Goal: Navigation & Orientation: Find specific page/section

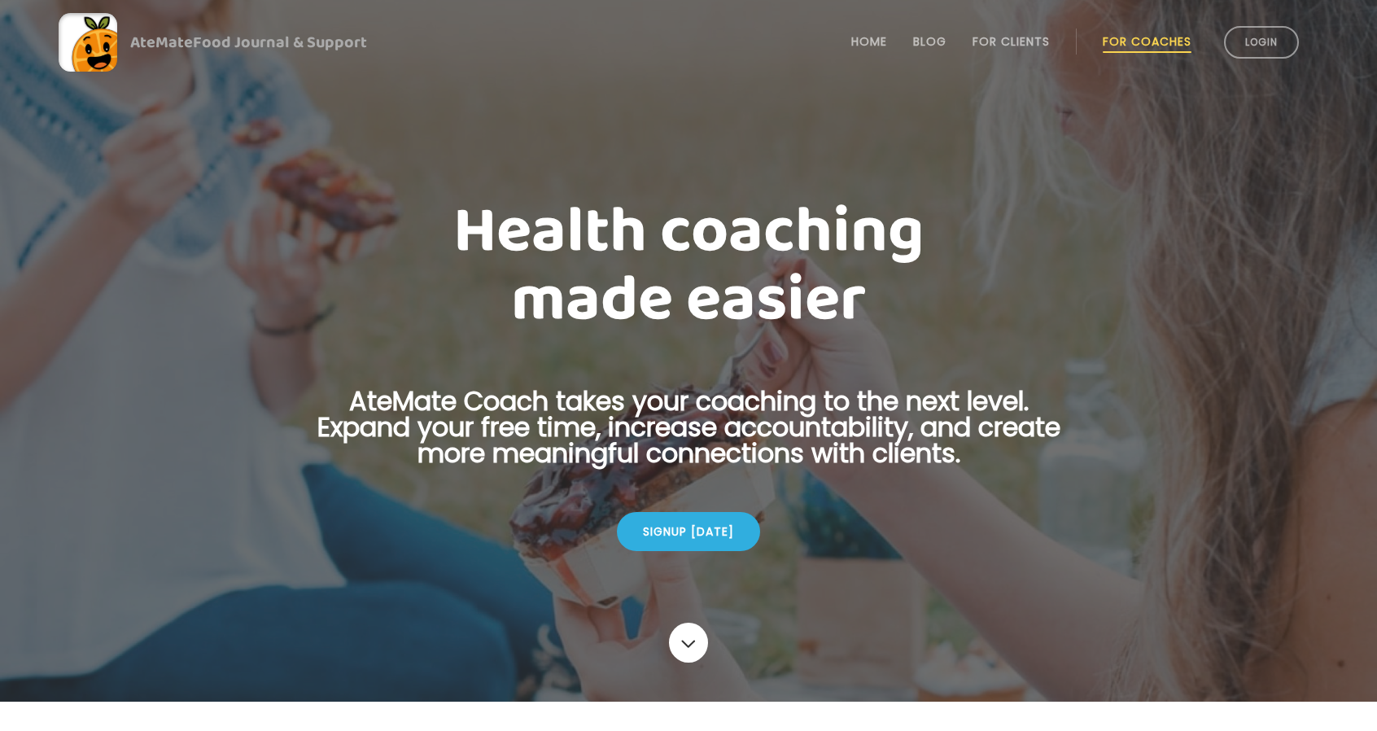
click at [1261, 37] on link "Login" at bounding box center [1261, 42] width 75 height 33
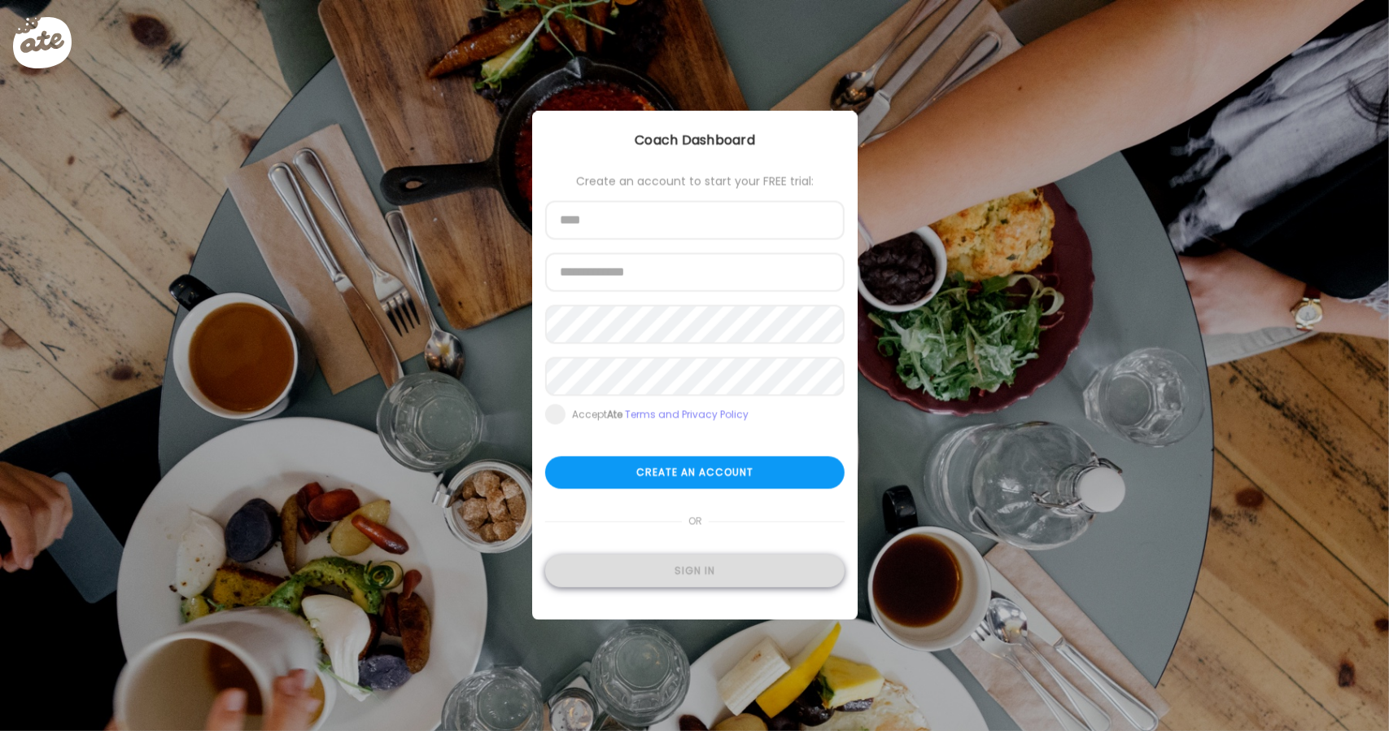
type input "**********"
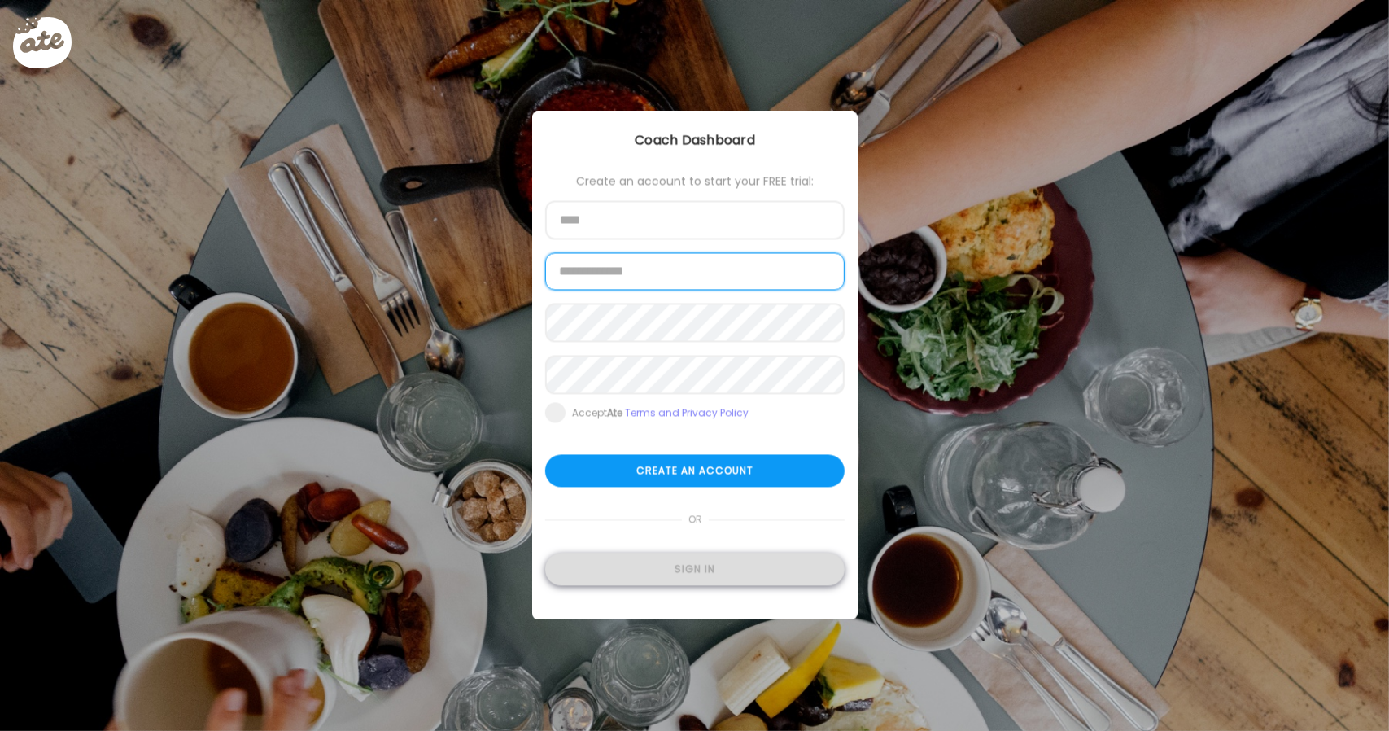
type input "**********"
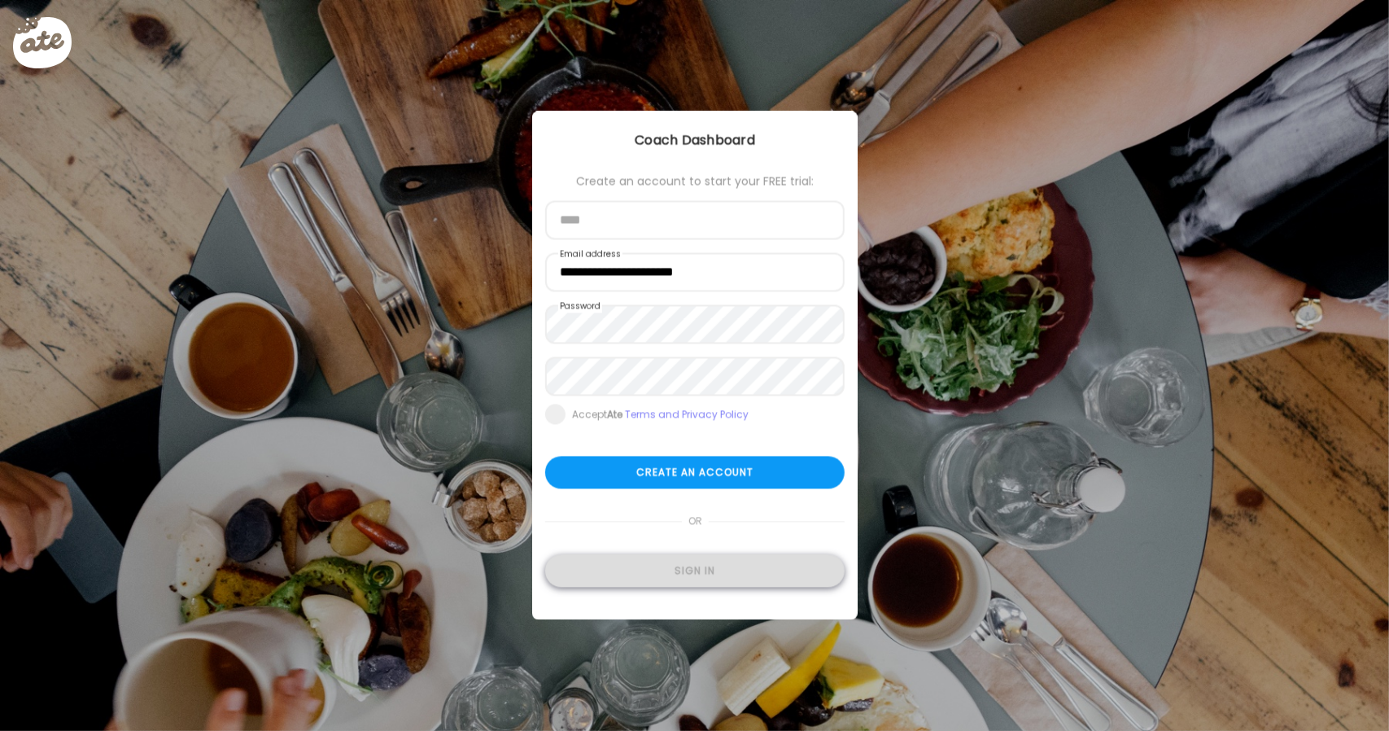
click at [669, 575] on div "Sign in" at bounding box center [694, 571] width 299 height 33
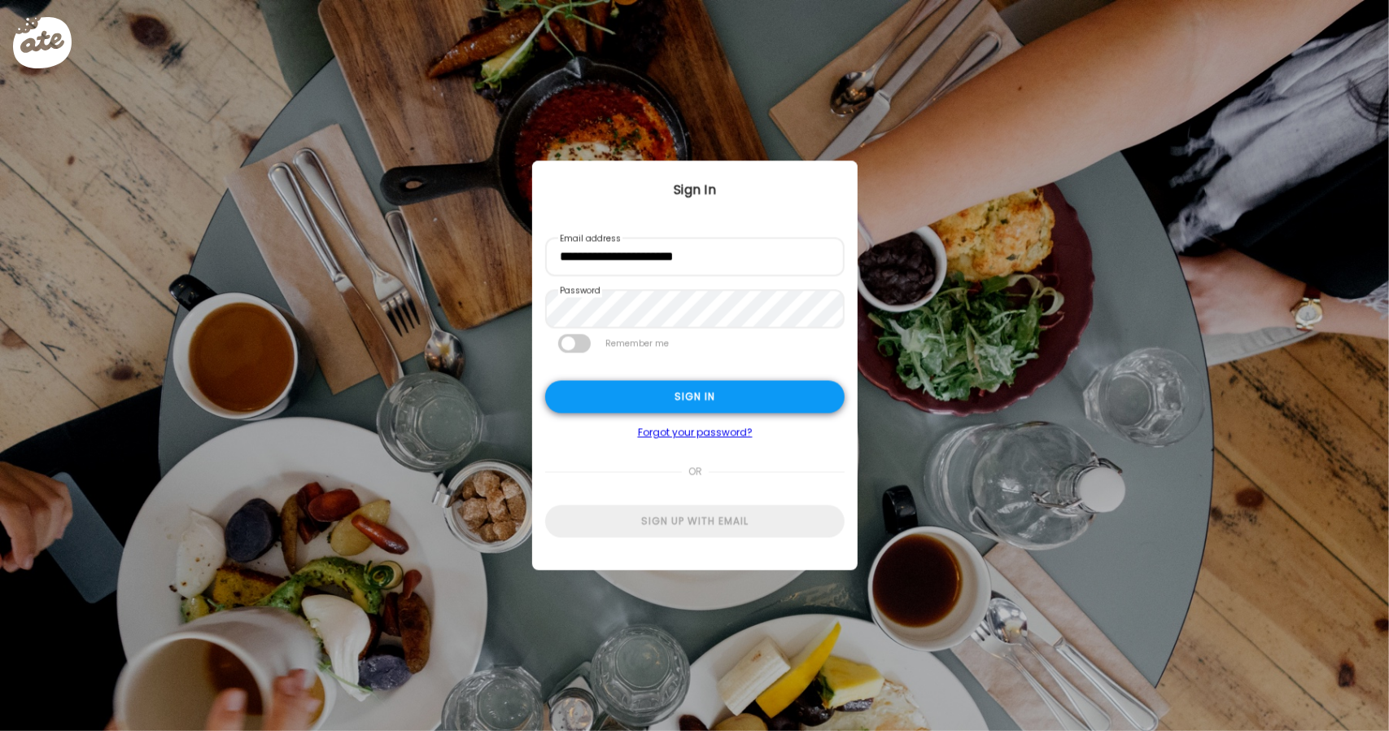
click at [731, 395] on div "Sign in" at bounding box center [694, 397] width 299 height 33
type input "**********"
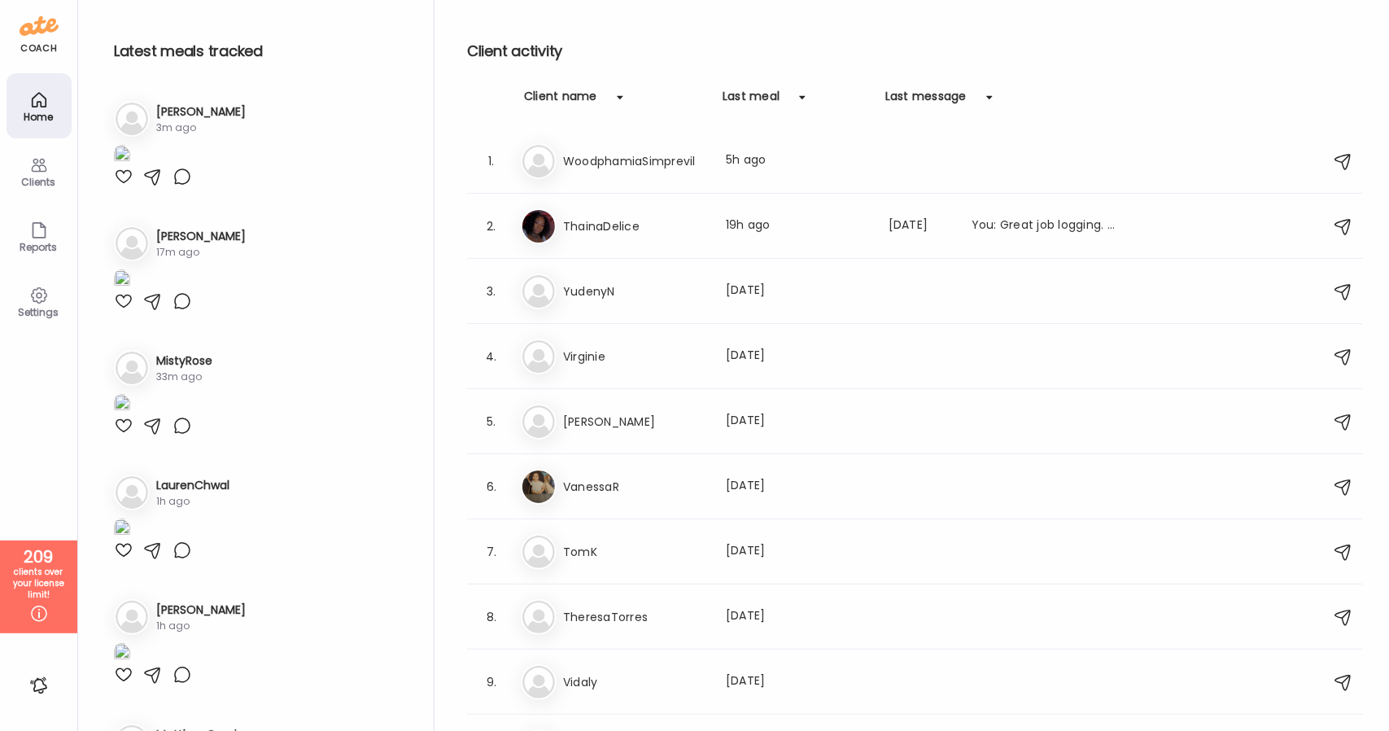
click at [40, 166] on icon at bounding box center [39, 165] width 20 height 20
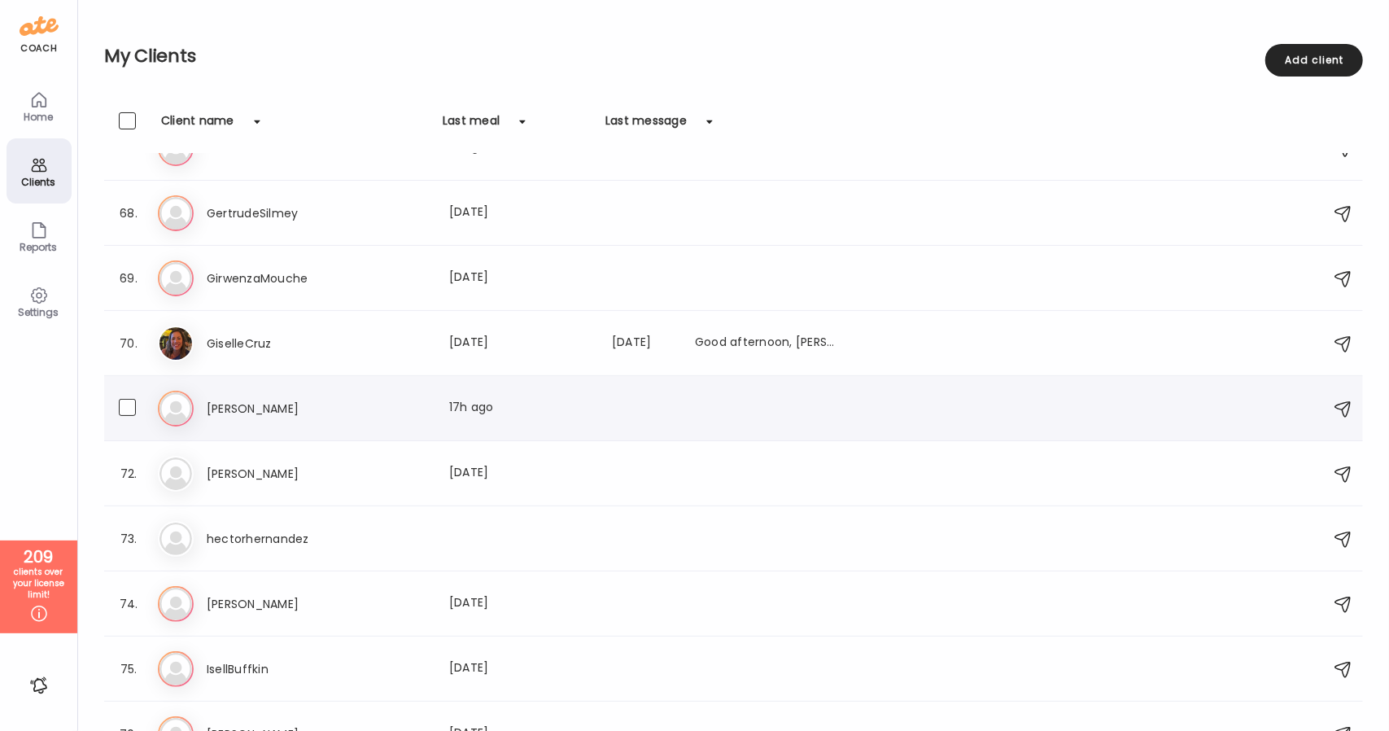
click at [296, 418] on div "He [PERSON_NAME] Last meal: 17h ago" at bounding box center [736, 409] width 1156 height 36
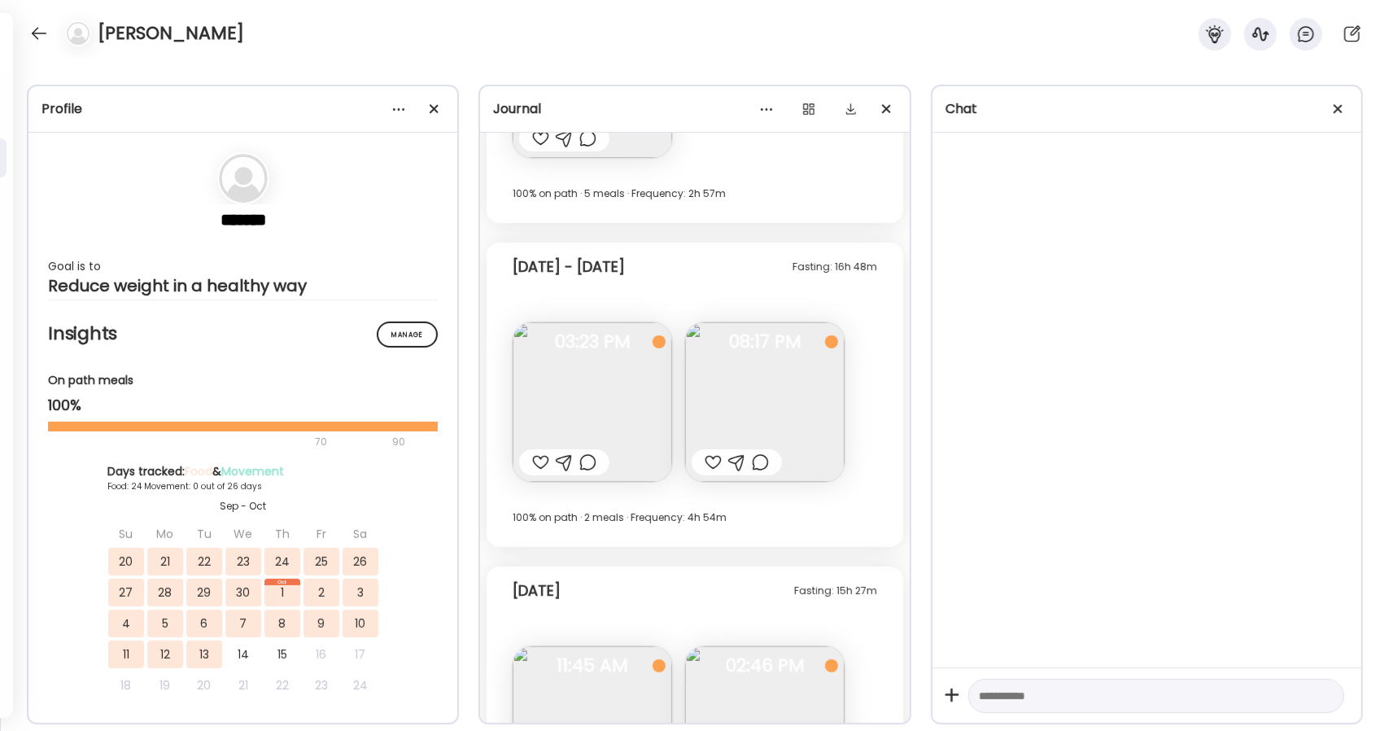
scroll to position [16038, 0]
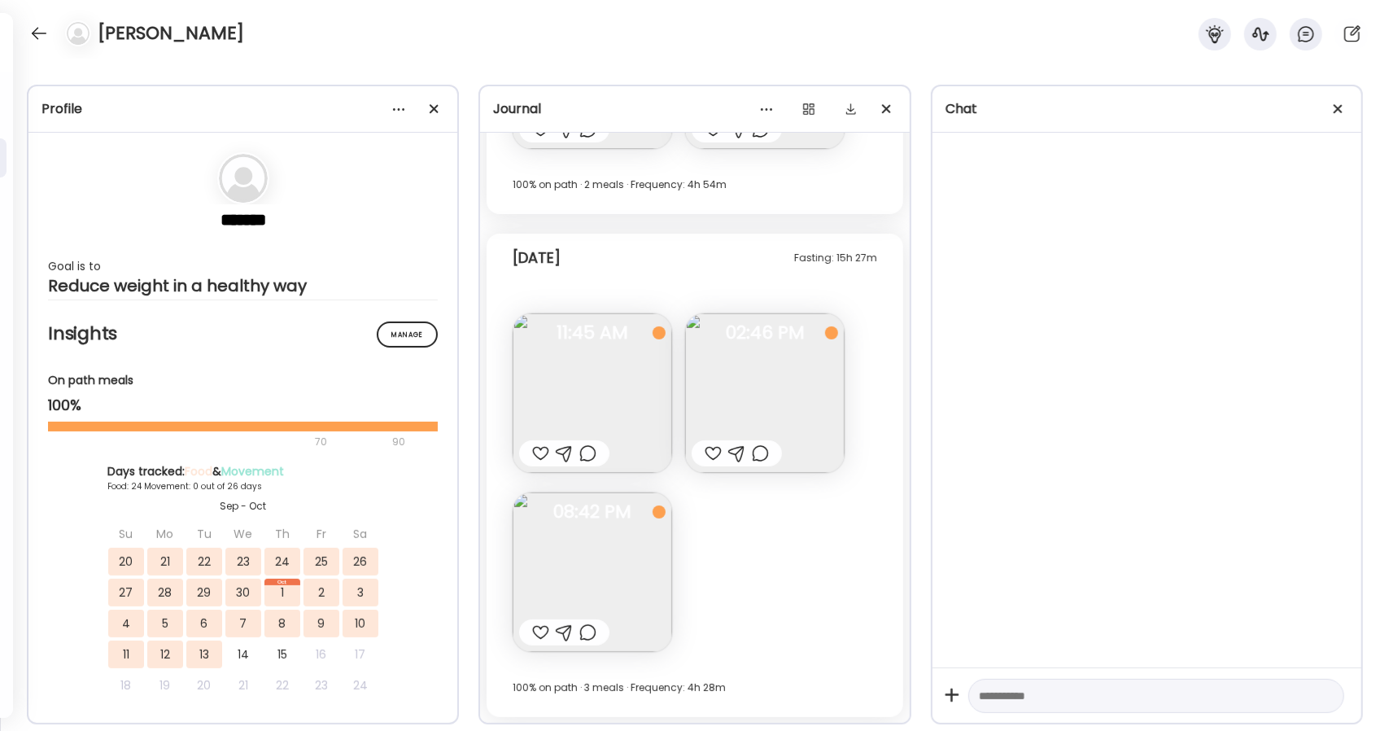
click at [622, 530] on img at bounding box center [592, 571] width 159 height 159
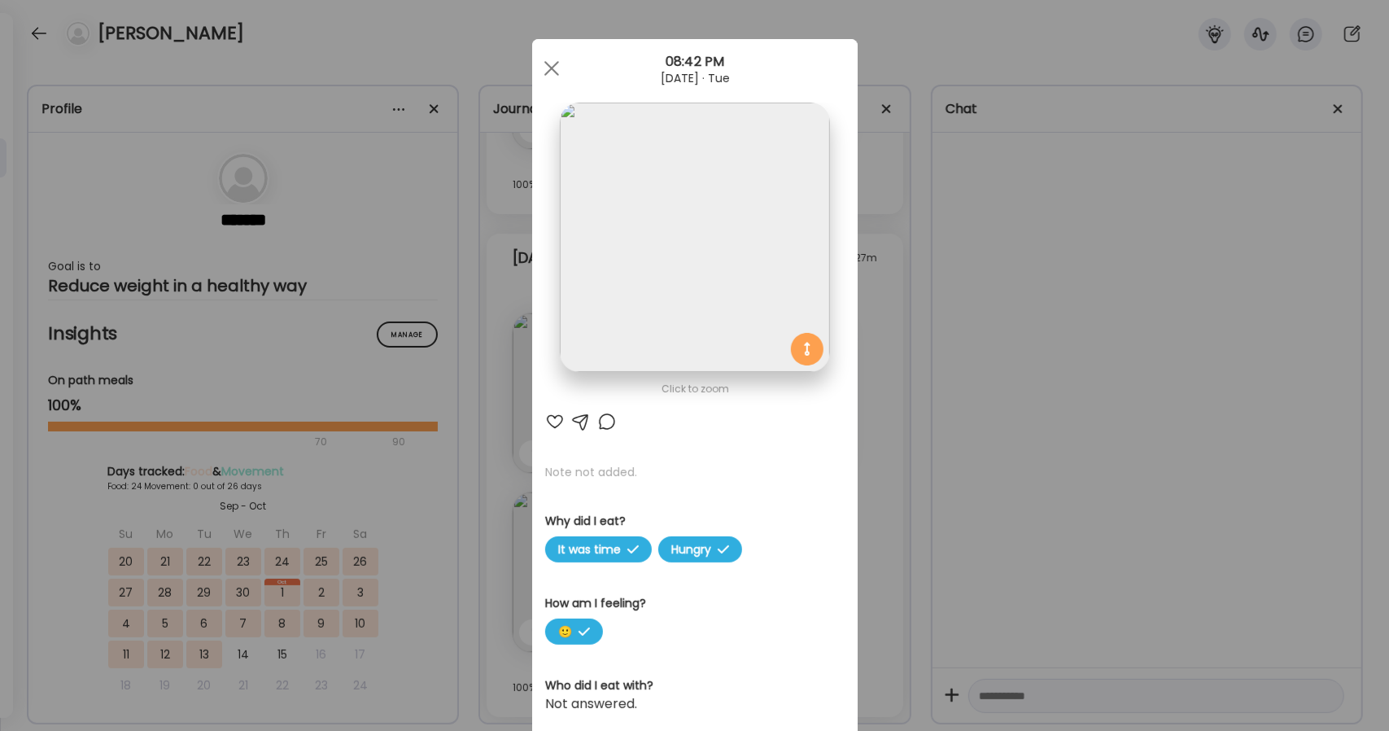
click at [663, 211] on img at bounding box center [694, 237] width 269 height 269
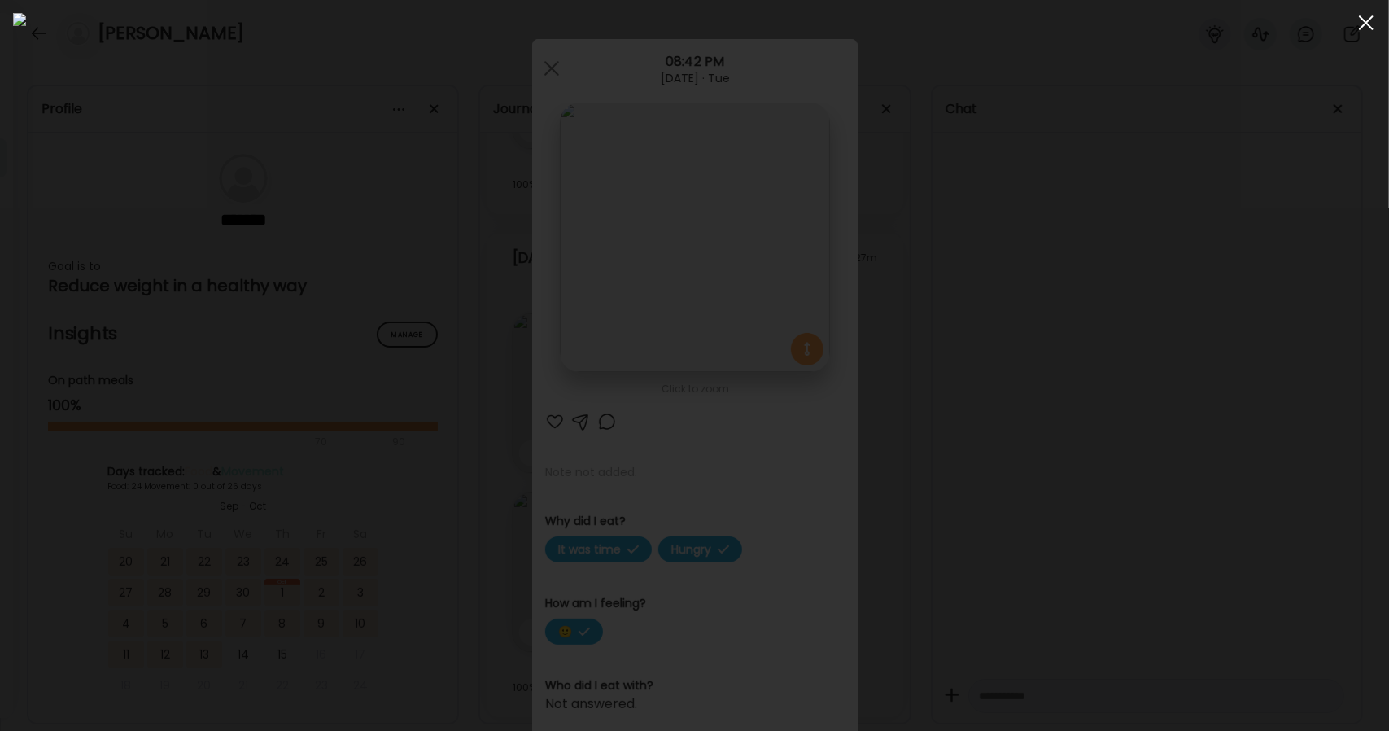
click at [1370, 29] on div at bounding box center [1366, 23] width 33 height 33
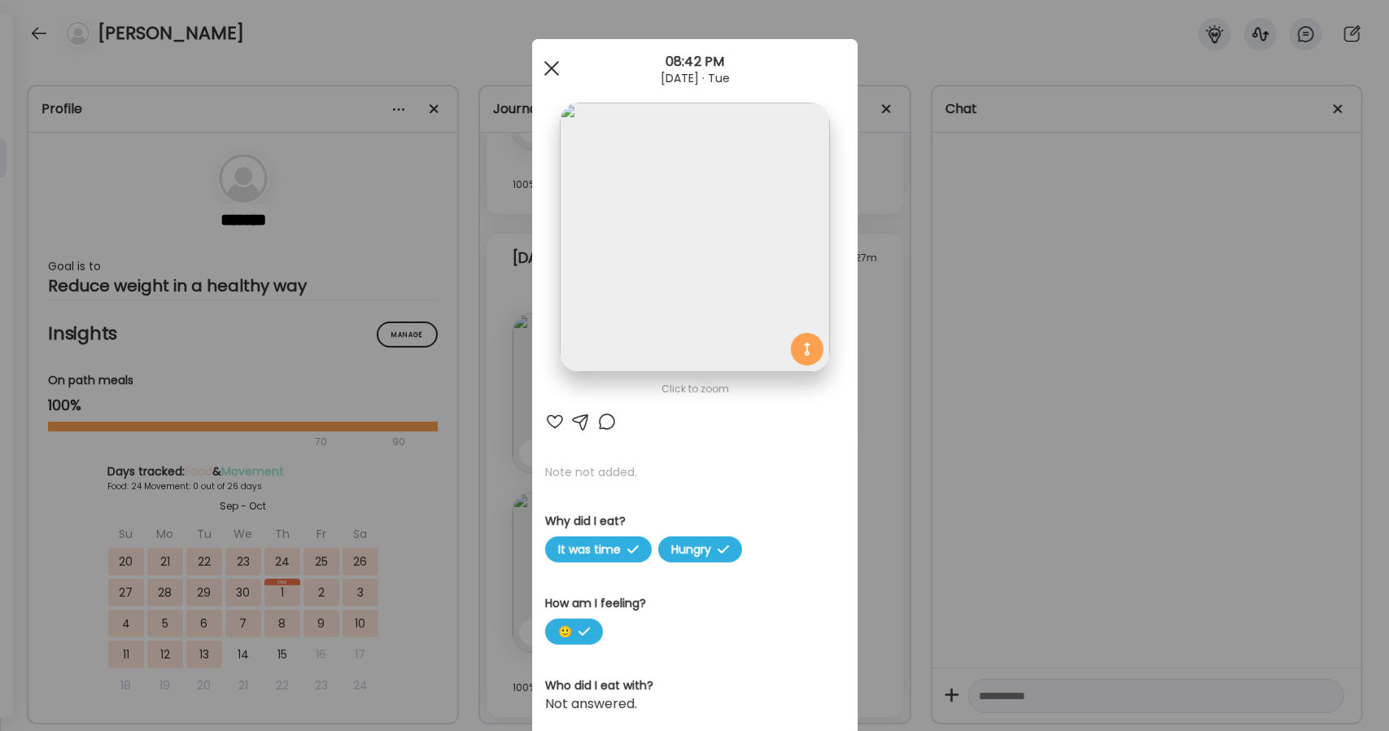
click at [543, 75] on div at bounding box center [551, 68] width 33 height 33
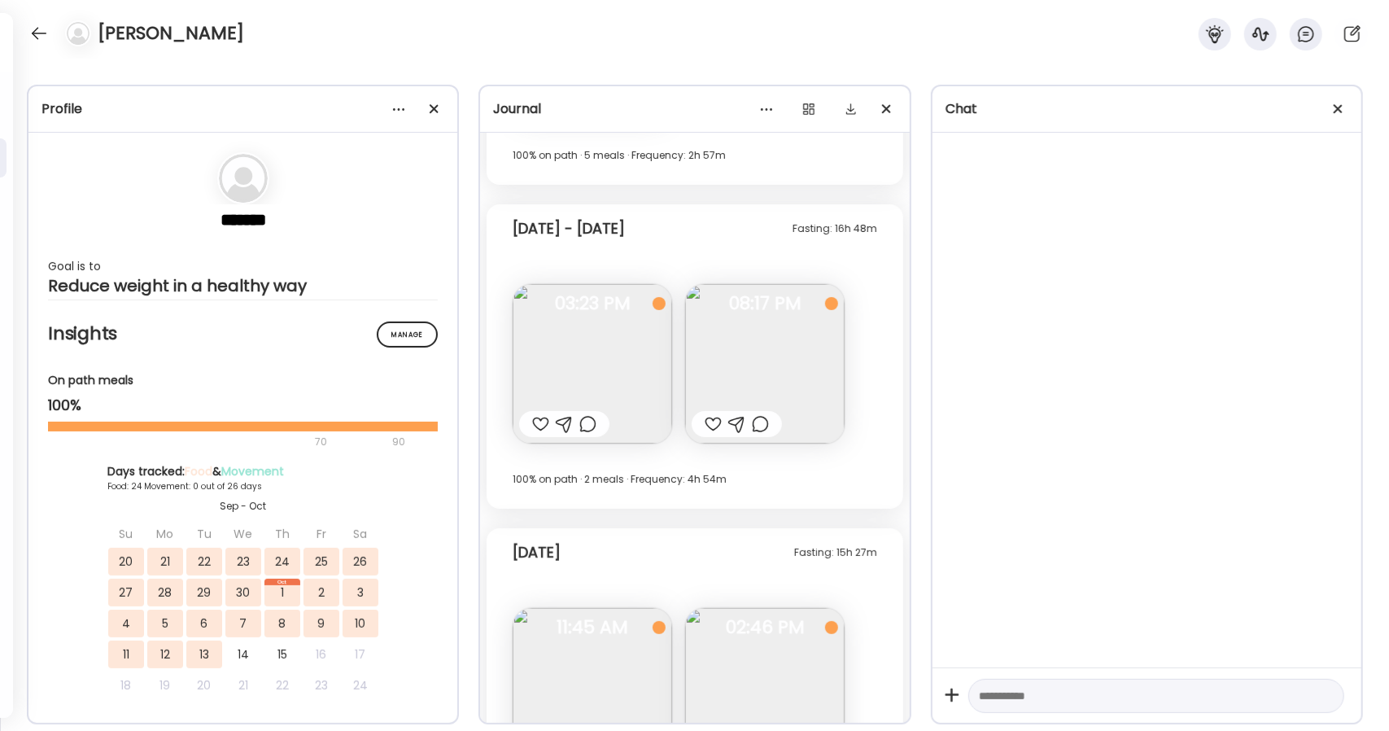
scroll to position [15744, 0]
click at [783, 336] on img at bounding box center [764, 363] width 159 height 159
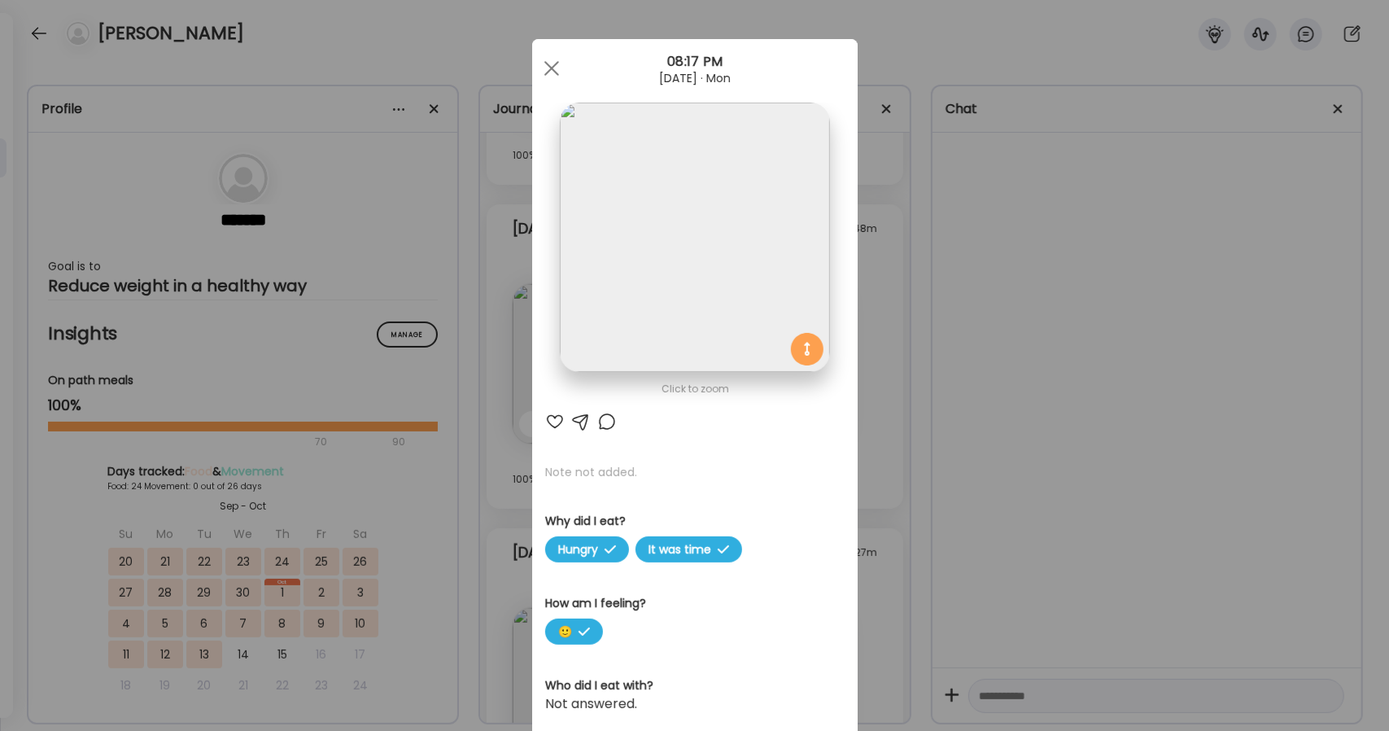
click at [730, 238] on img at bounding box center [694, 237] width 269 height 269
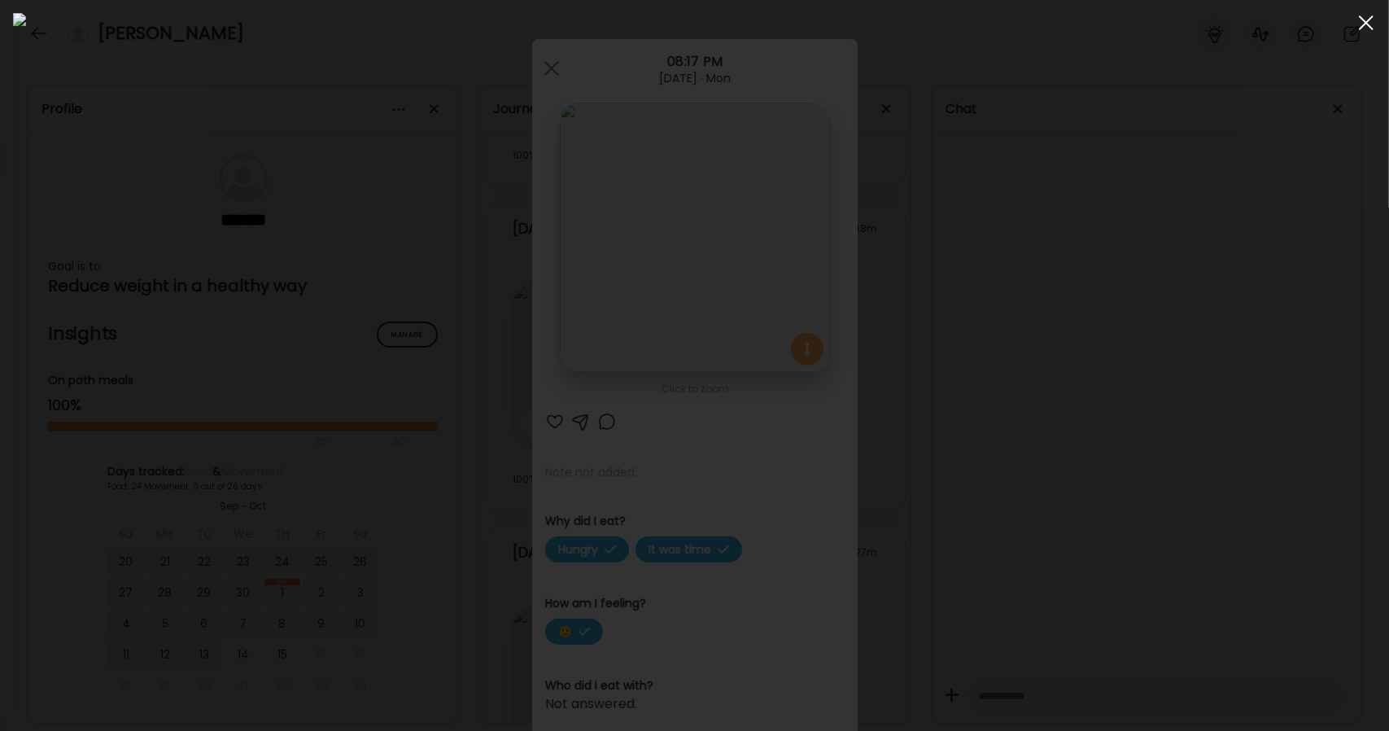
click at [1361, 28] on span at bounding box center [1366, 22] width 15 height 15
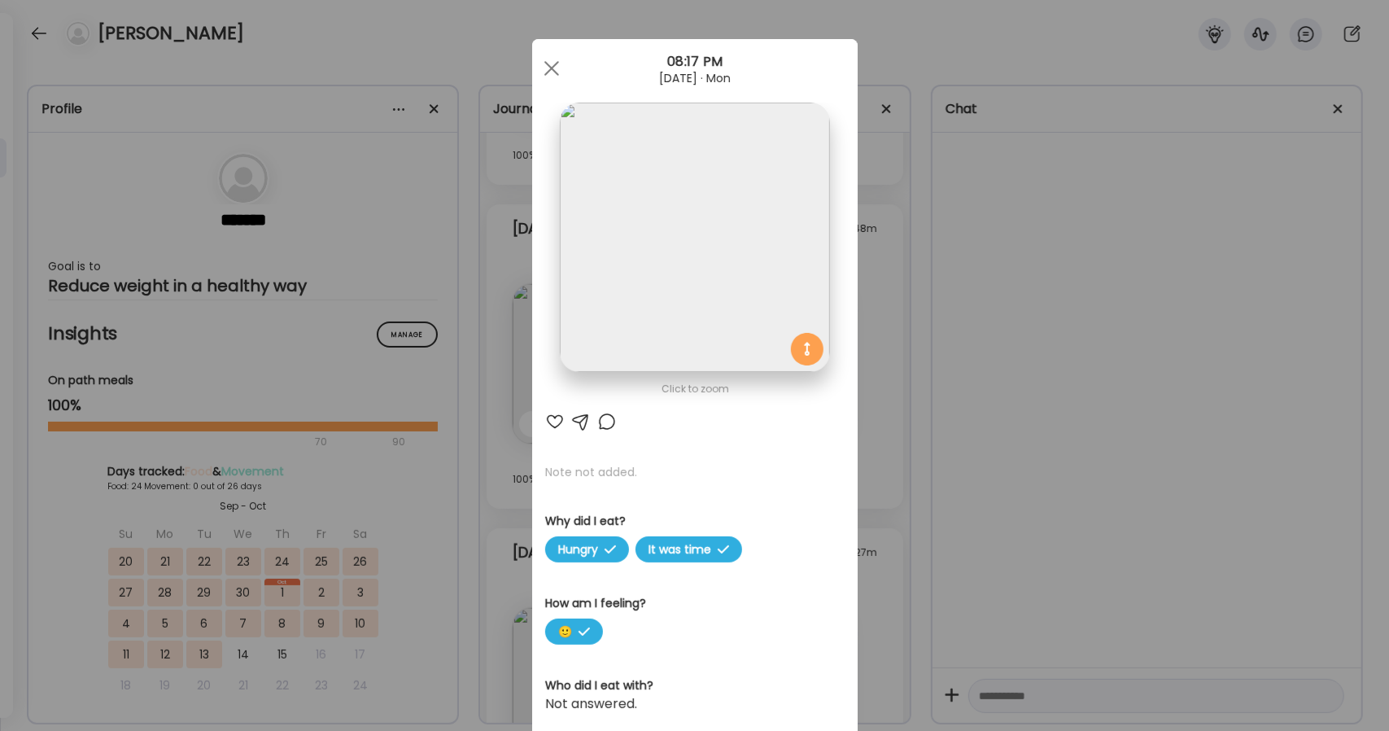
click at [545, 417] on div at bounding box center [555, 422] width 20 height 20
click at [544, 64] on span at bounding box center [551, 68] width 15 height 15
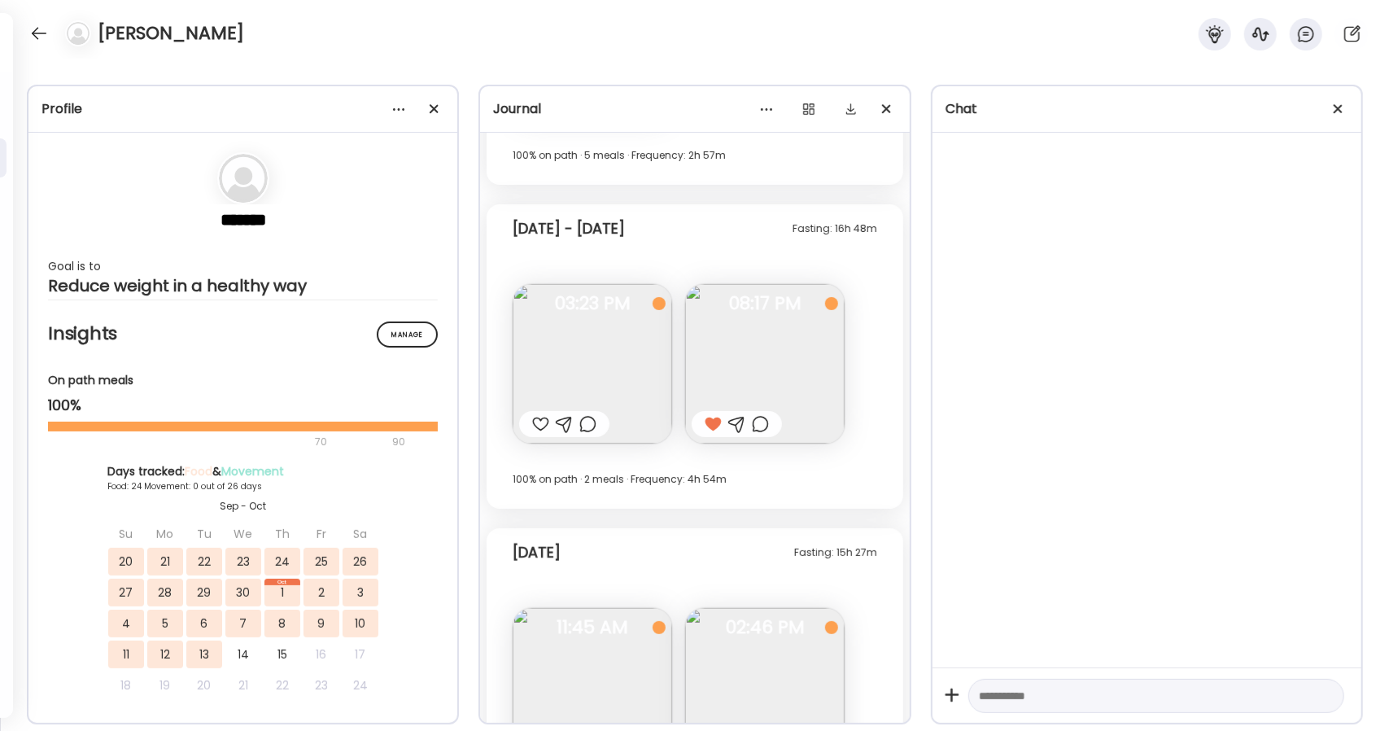
click at [594, 357] on img at bounding box center [592, 363] width 159 height 159
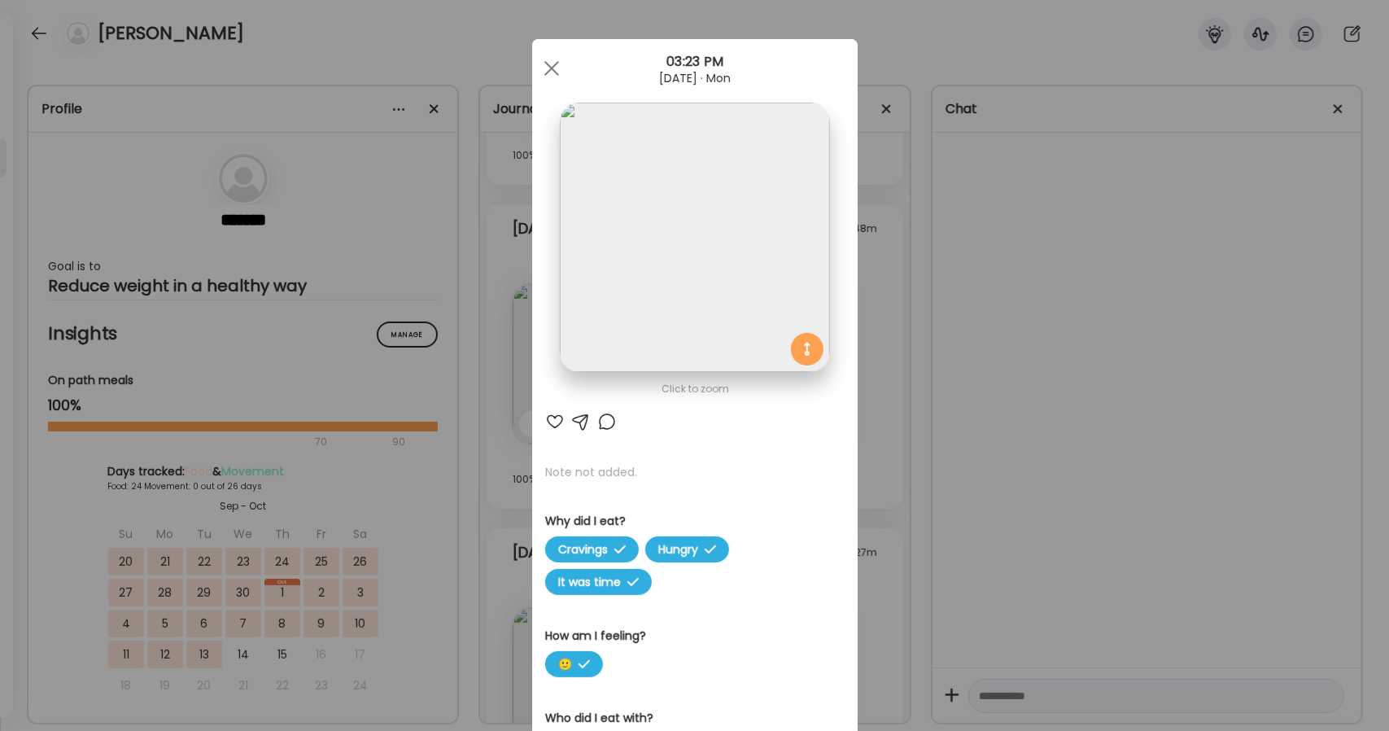
click at [650, 242] on img at bounding box center [694, 237] width 269 height 269
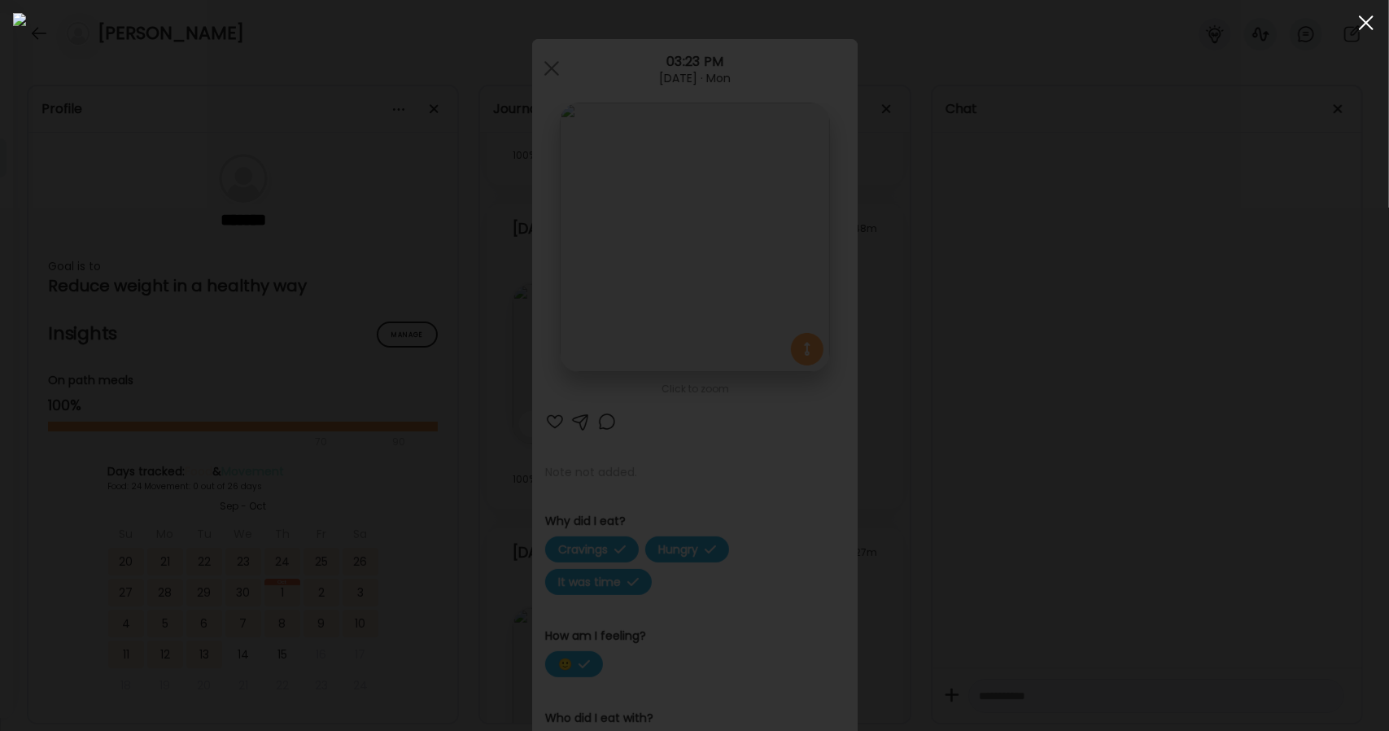
click at [1374, 32] on div at bounding box center [1366, 23] width 33 height 33
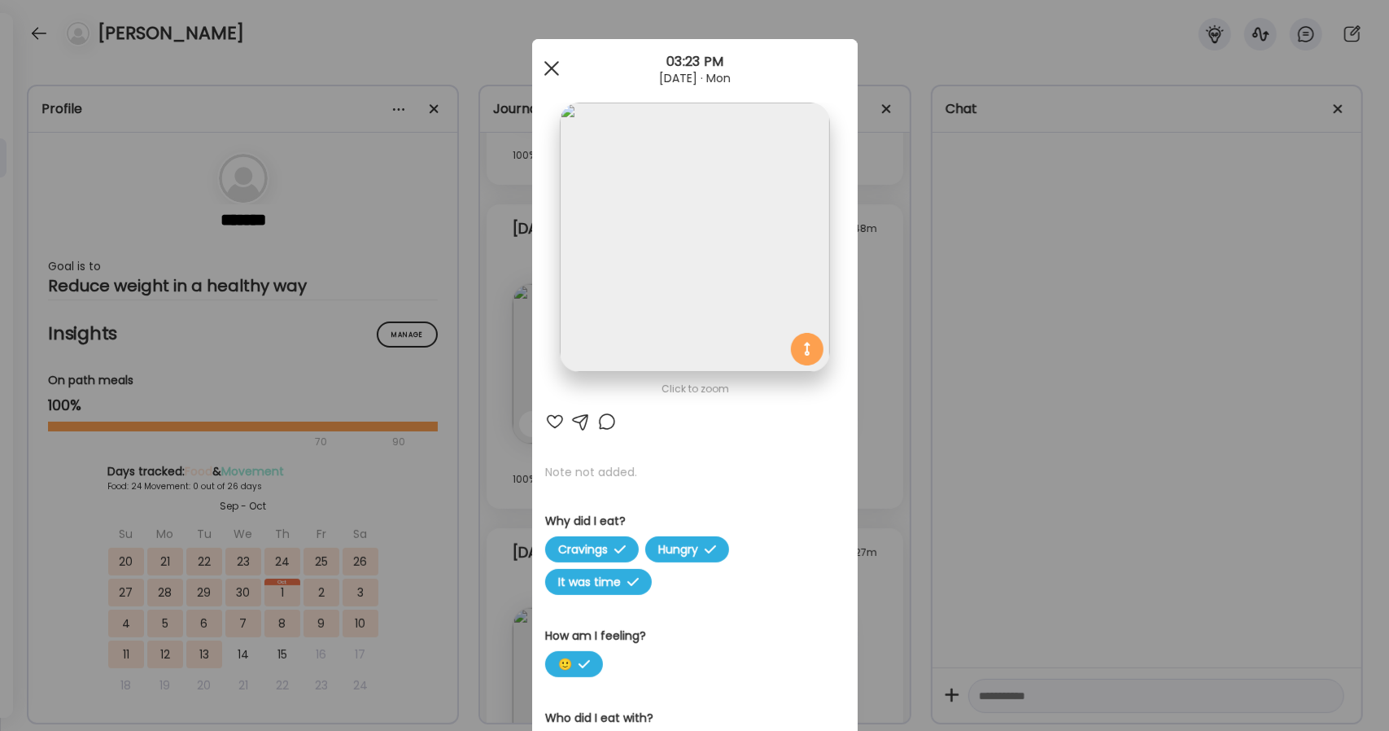
click at [547, 66] on span at bounding box center [551, 68] width 15 height 15
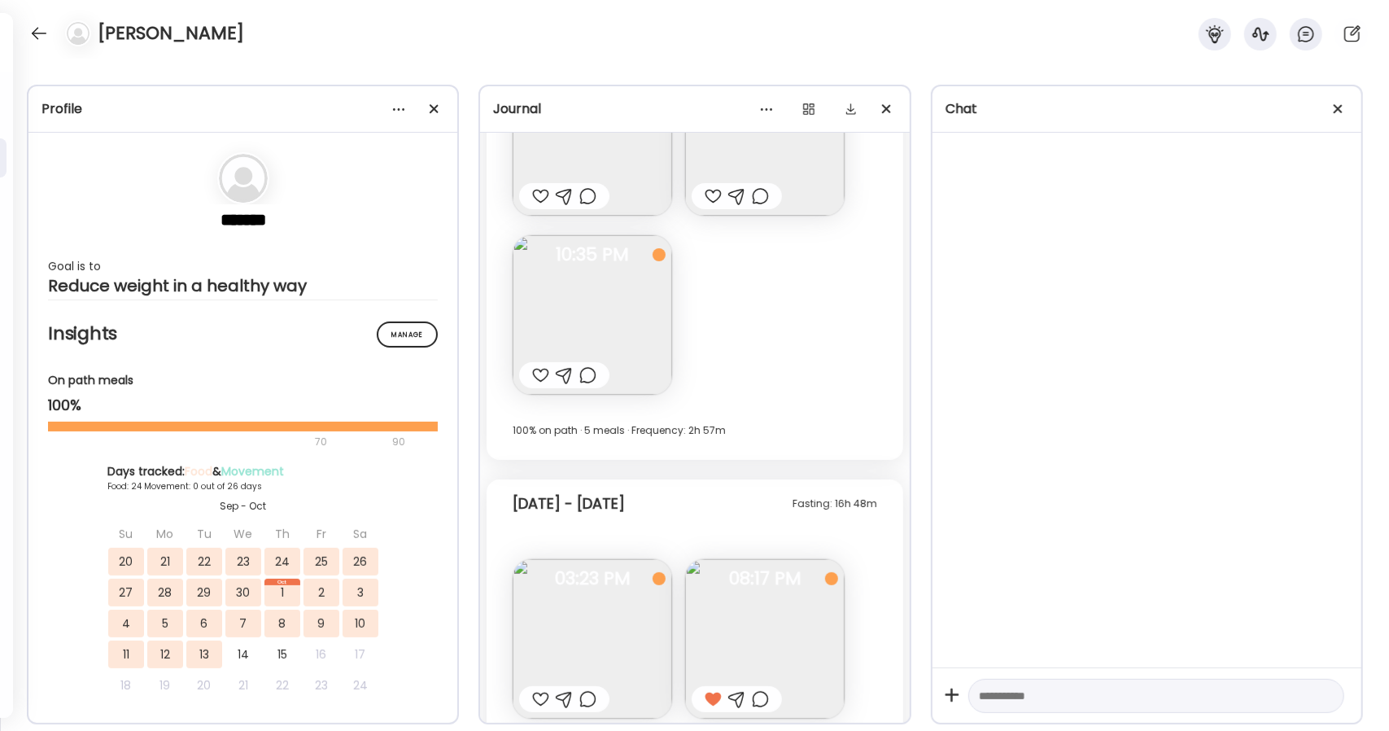
scroll to position [15449, 0]
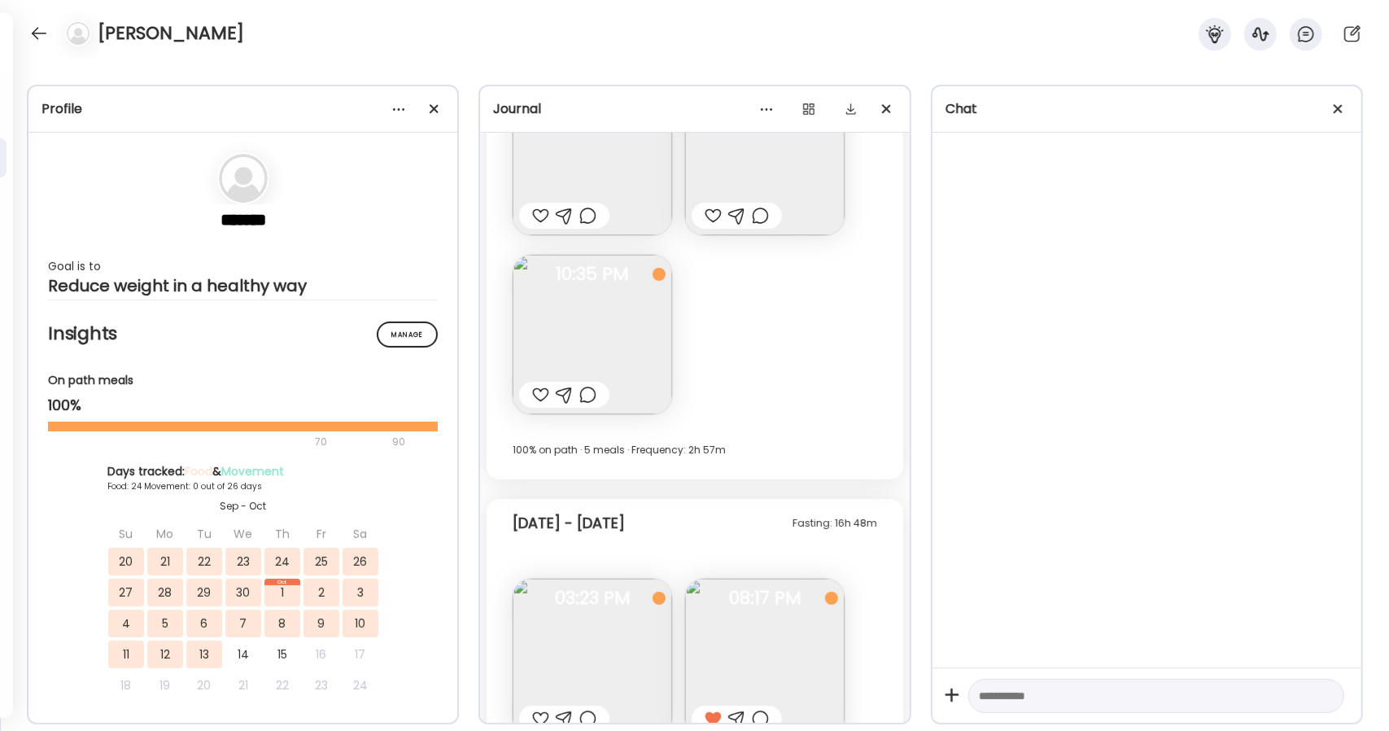
click at [633, 649] on img at bounding box center [592, 658] width 159 height 159
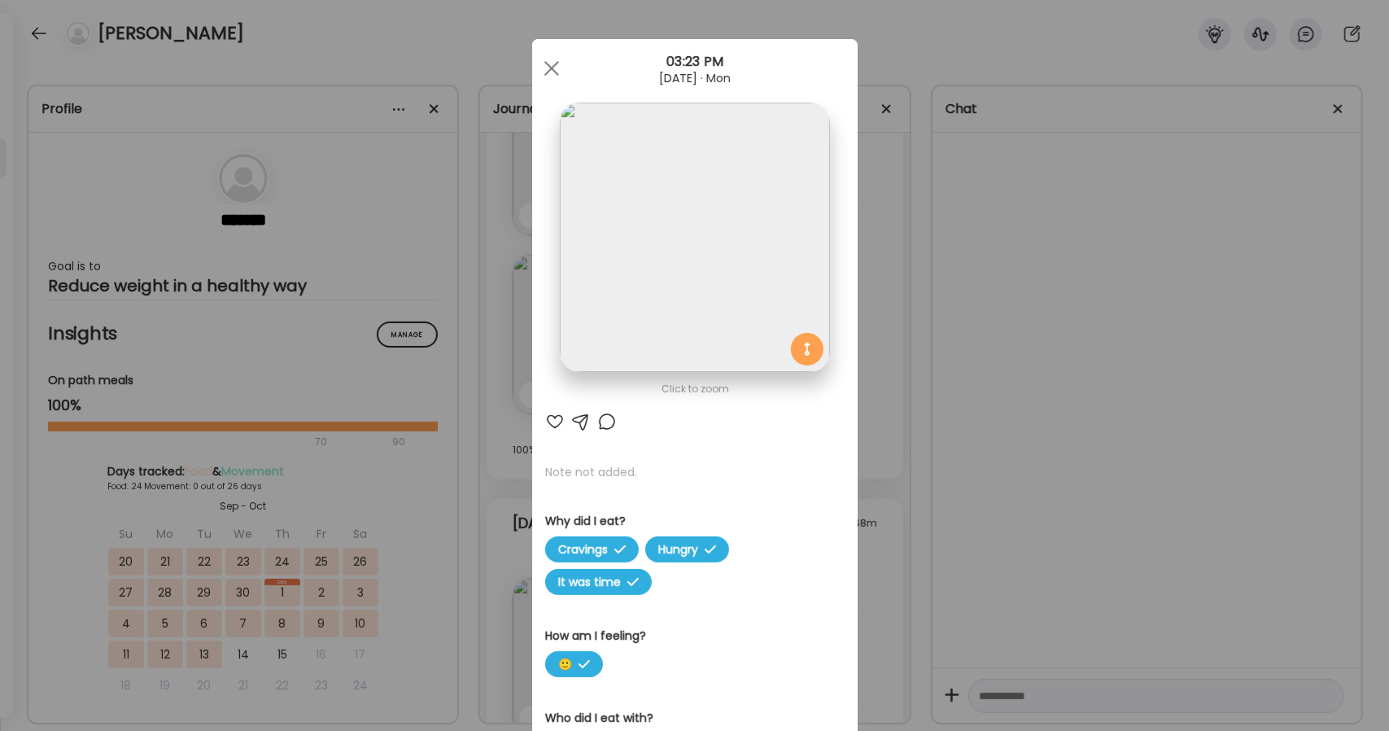
click at [771, 224] on img at bounding box center [694, 237] width 269 height 269
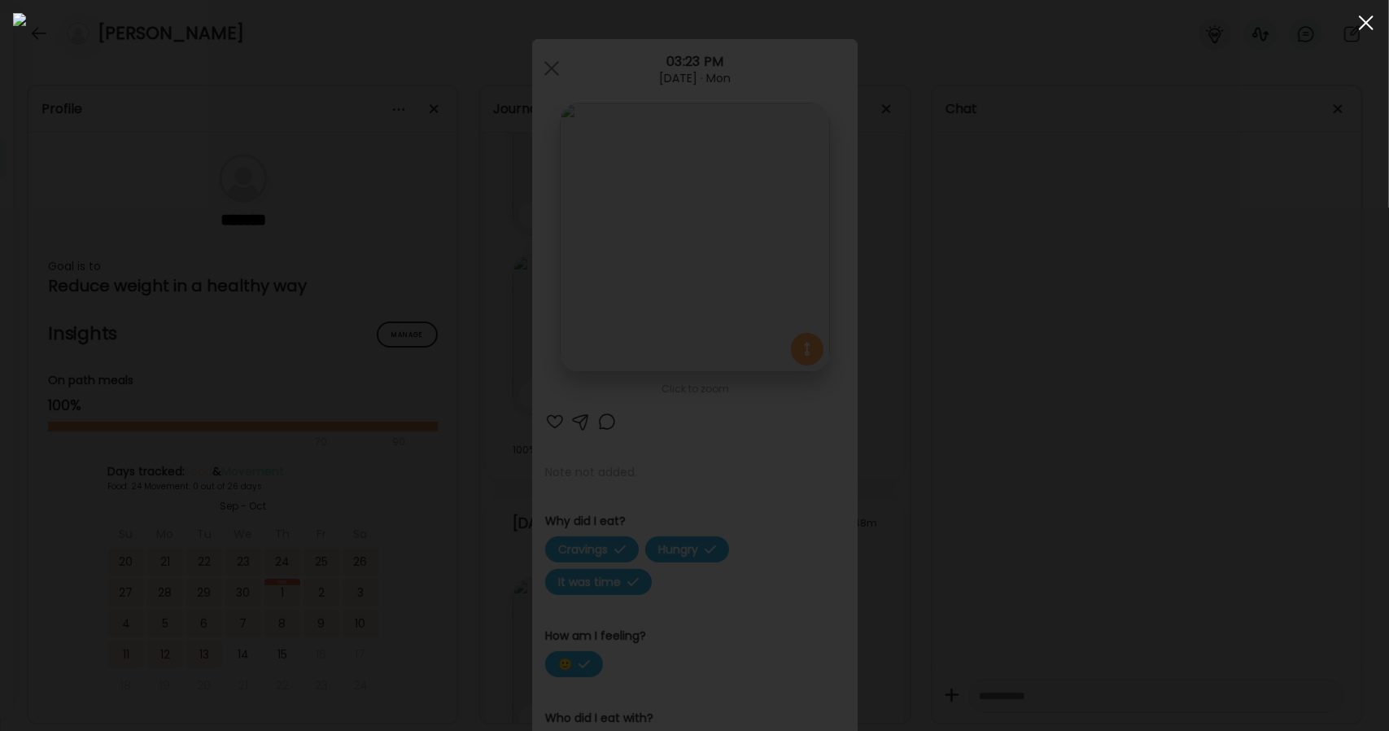
click at [1361, 27] on span at bounding box center [1366, 22] width 15 height 15
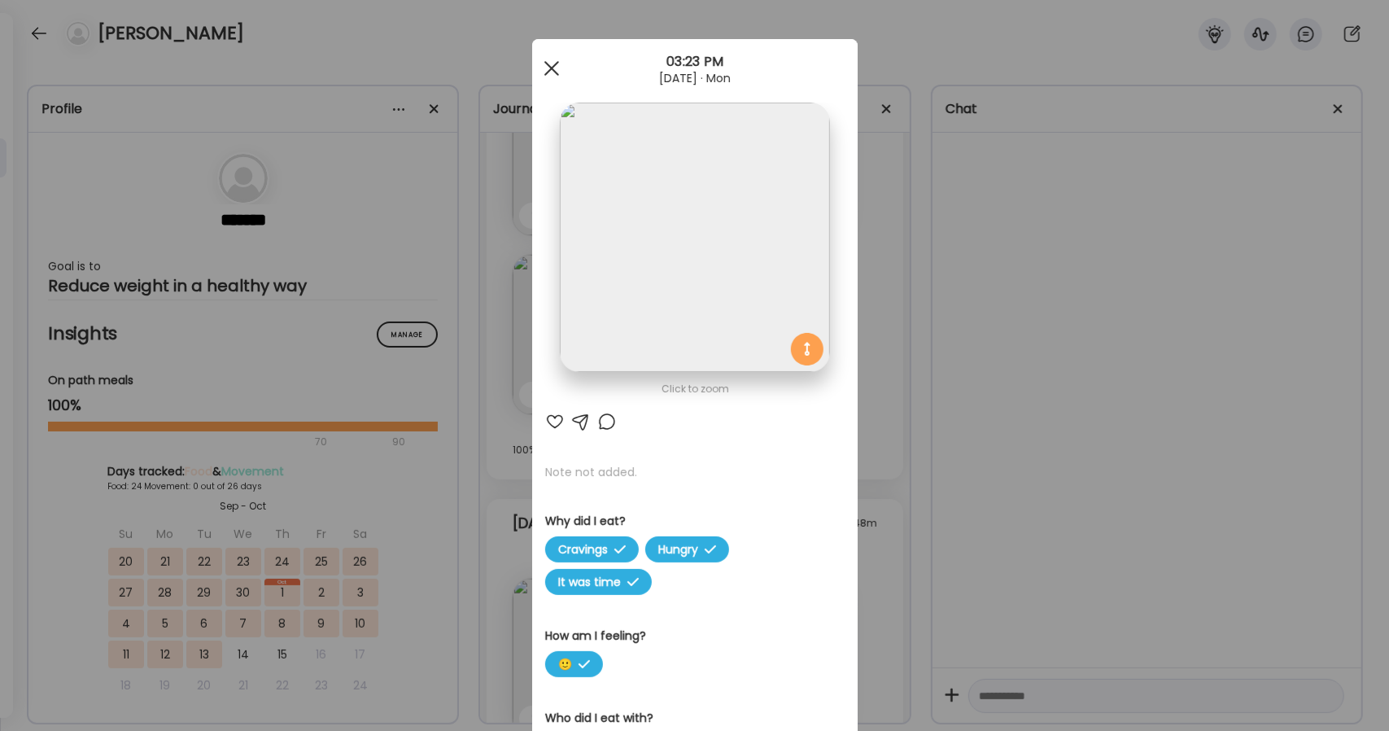
click at [544, 71] on span at bounding box center [551, 68] width 15 height 15
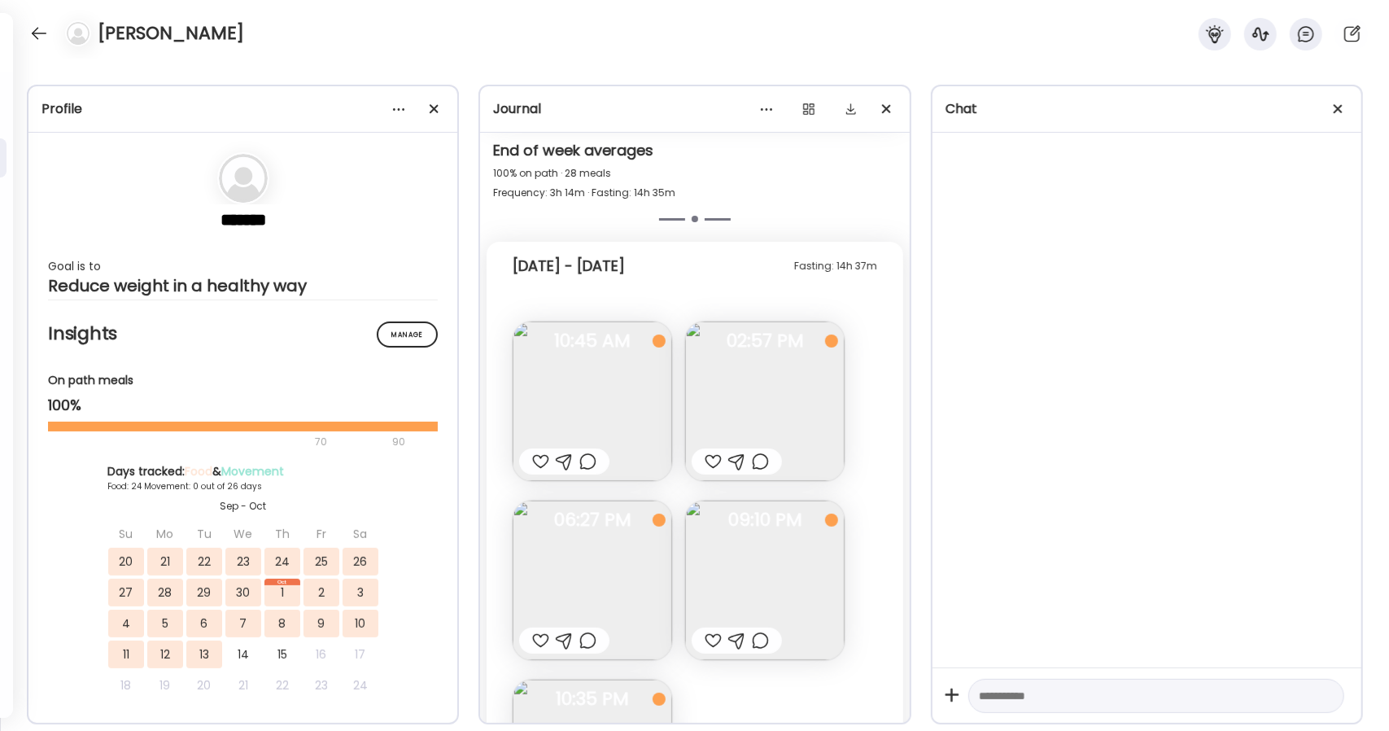
scroll to position [15125, 0]
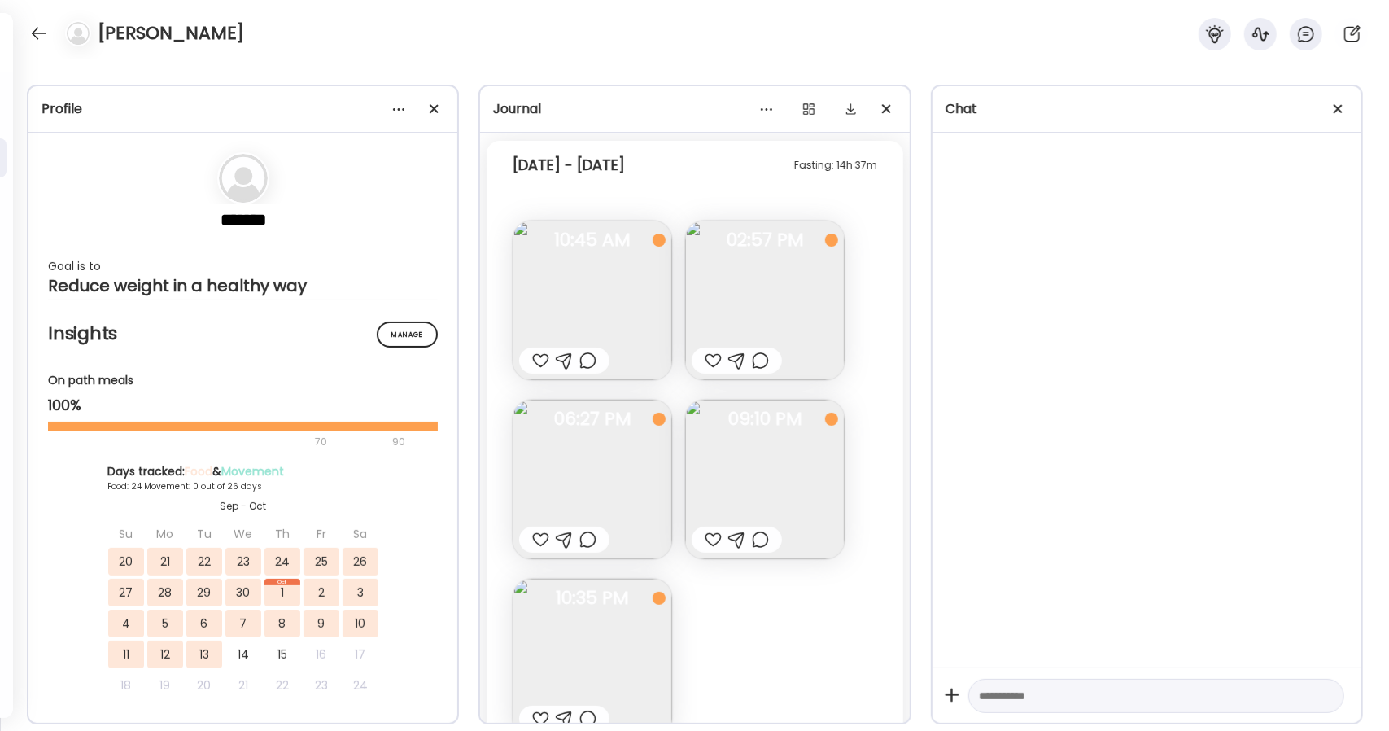
click at [753, 260] on img at bounding box center [764, 300] width 159 height 159
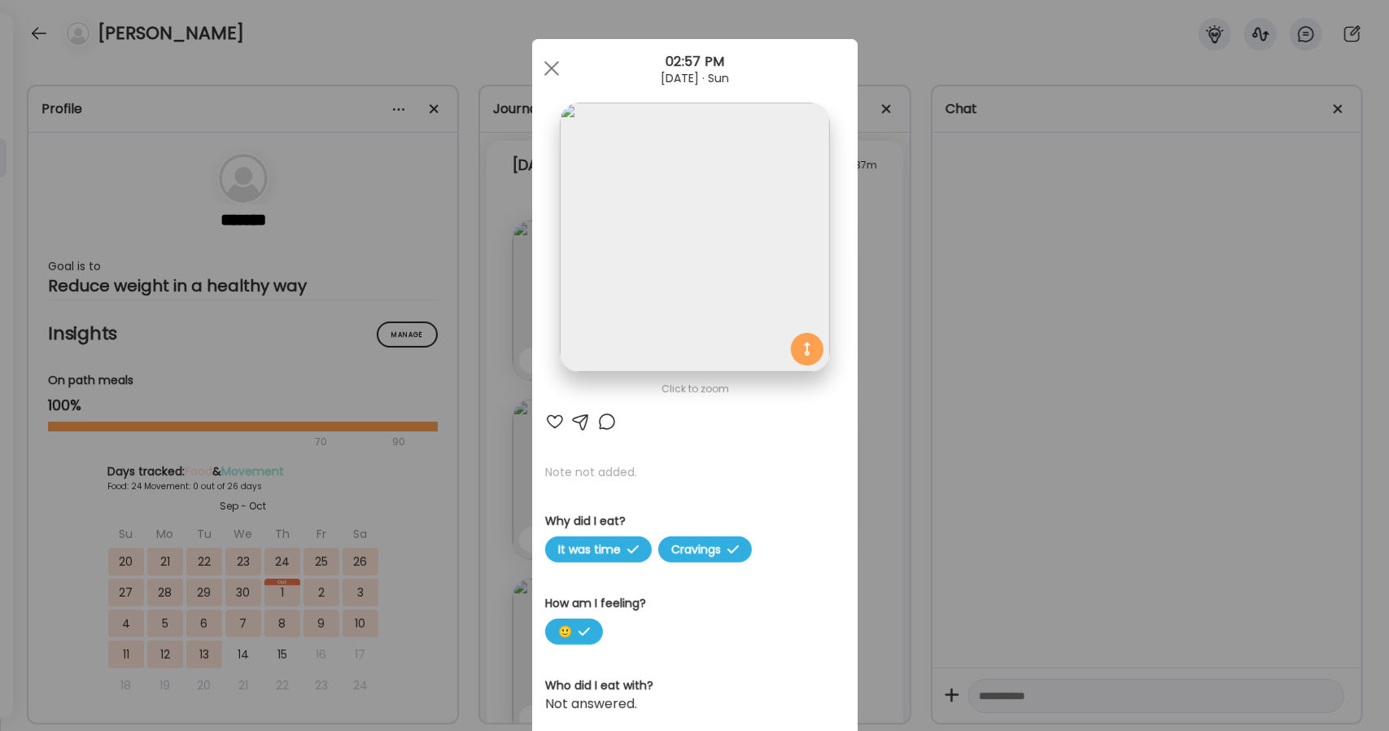
click at [753, 260] on img at bounding box center [694, 237] width 269 height 269
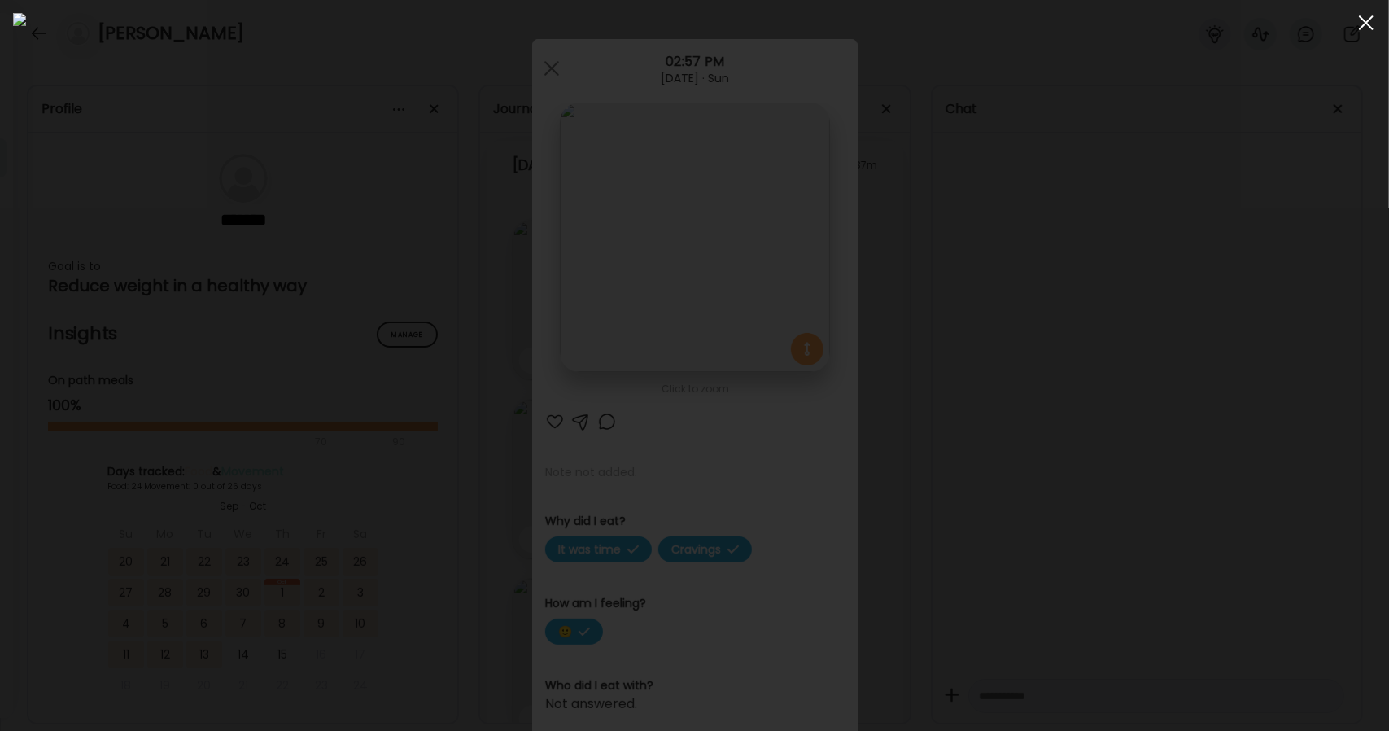
click at [1373, 31] on div at bounding box center [1366, 23] width 33 height 33
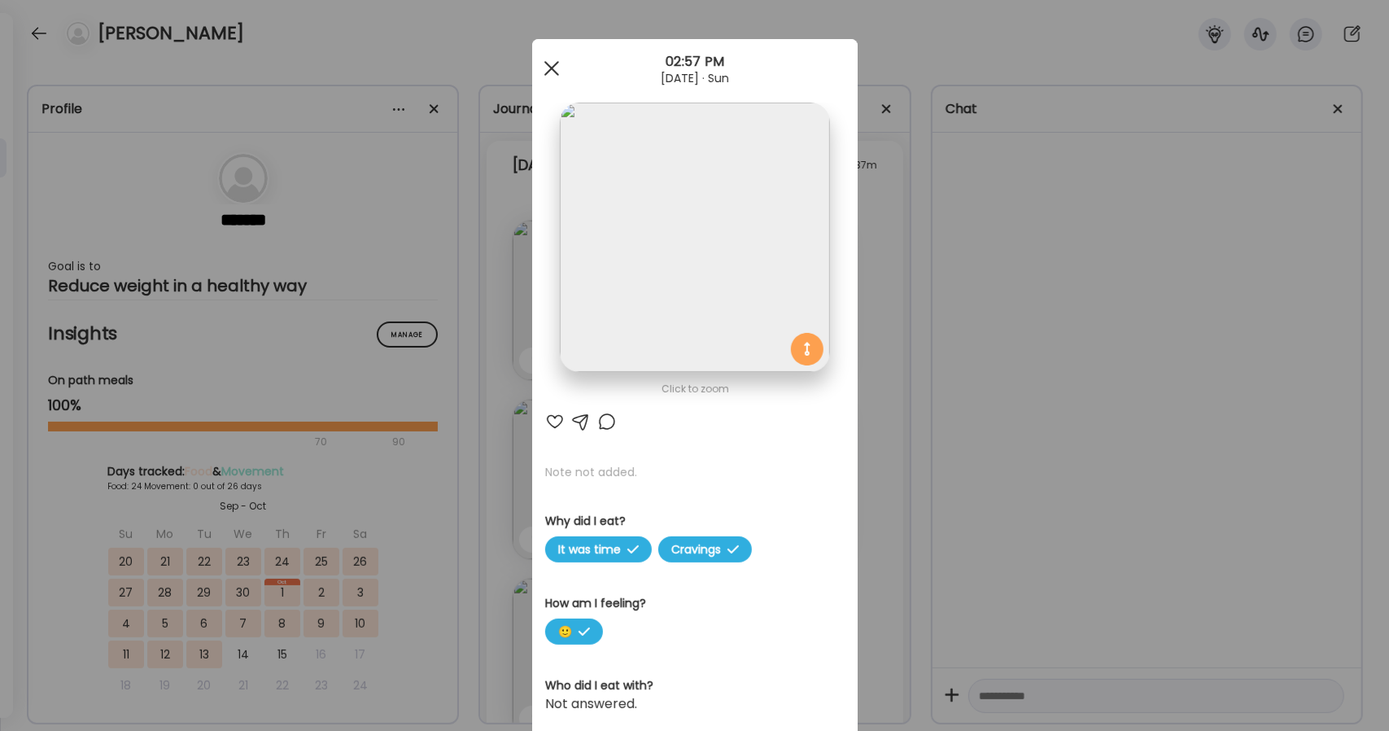
click at [546, 66] on span at bounding box center [551, 68] width 15 height 15
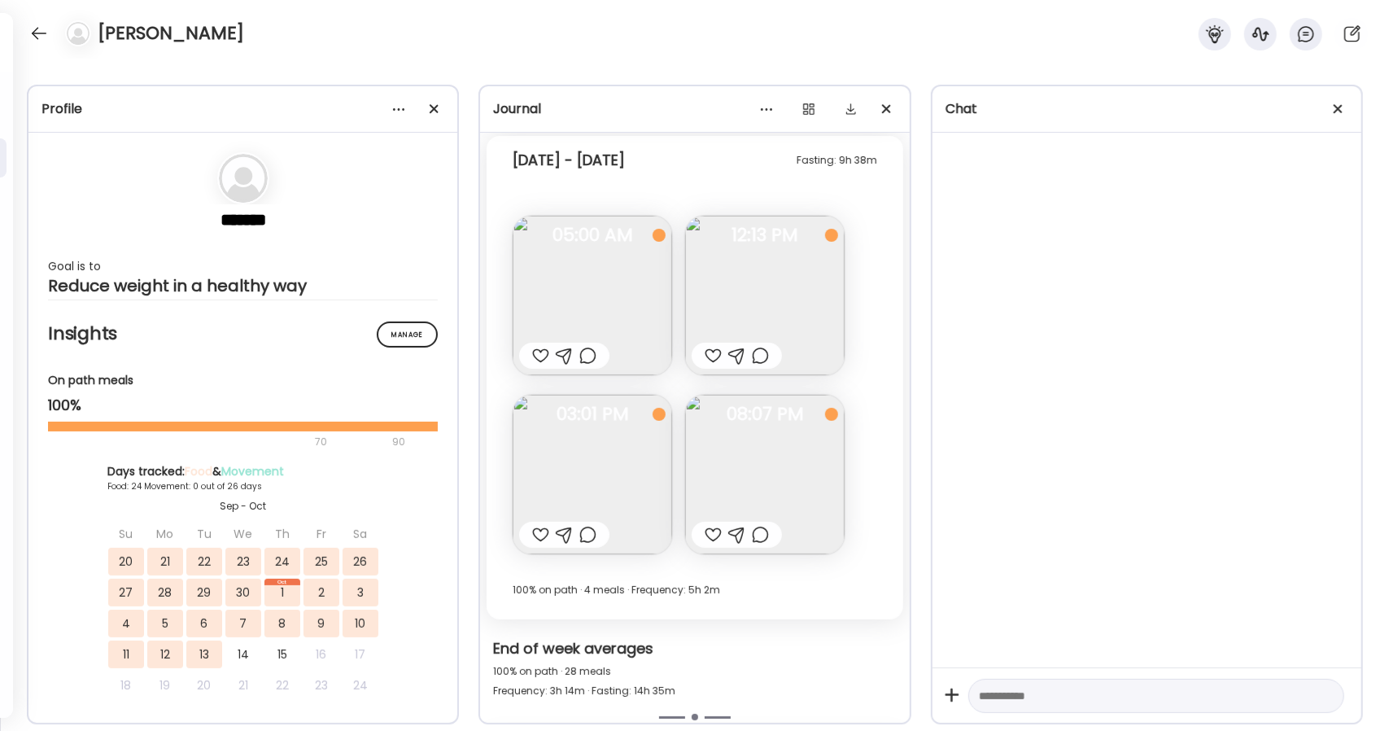
scroll to position [14526, 0]
click at [626, 435] on img at bounding box center [592, 474] width 159 height 159
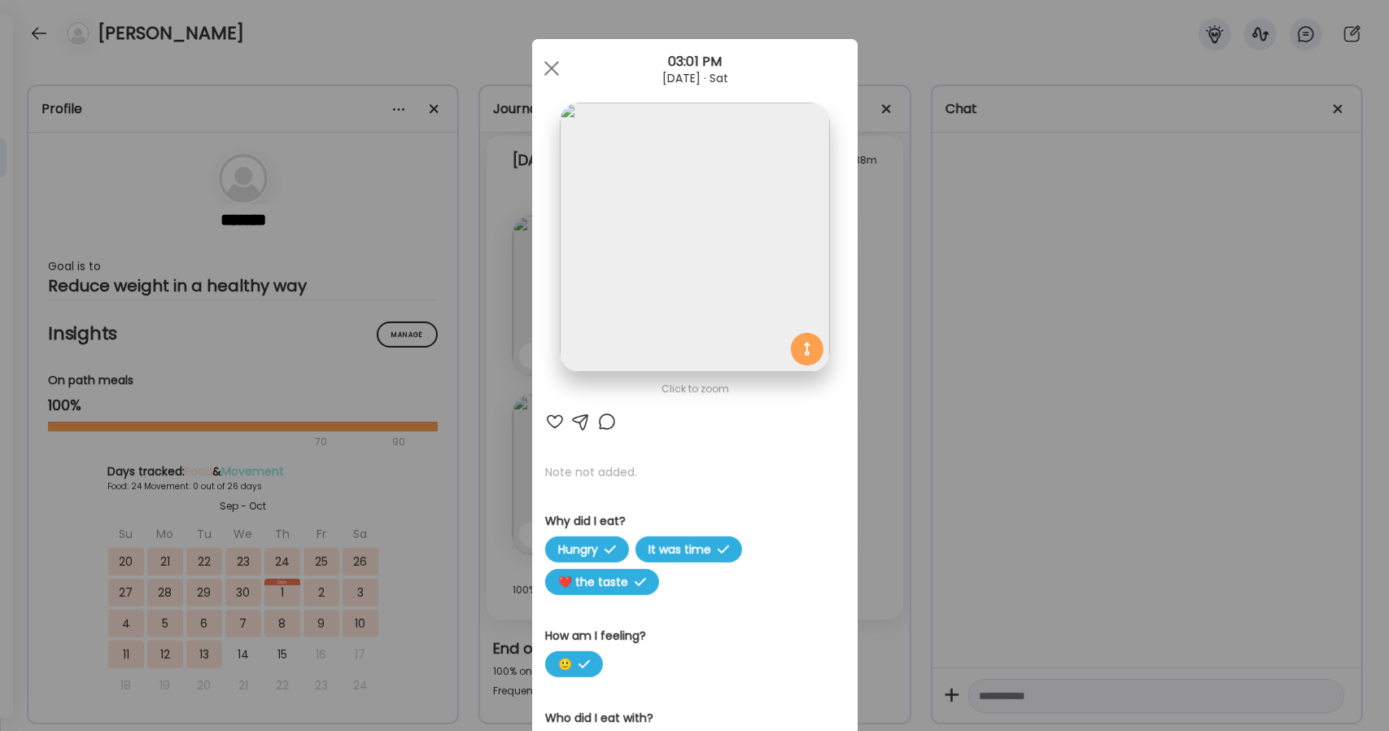
click at [692, 276] on img at bounding box center [694, 237] width 269 height 269
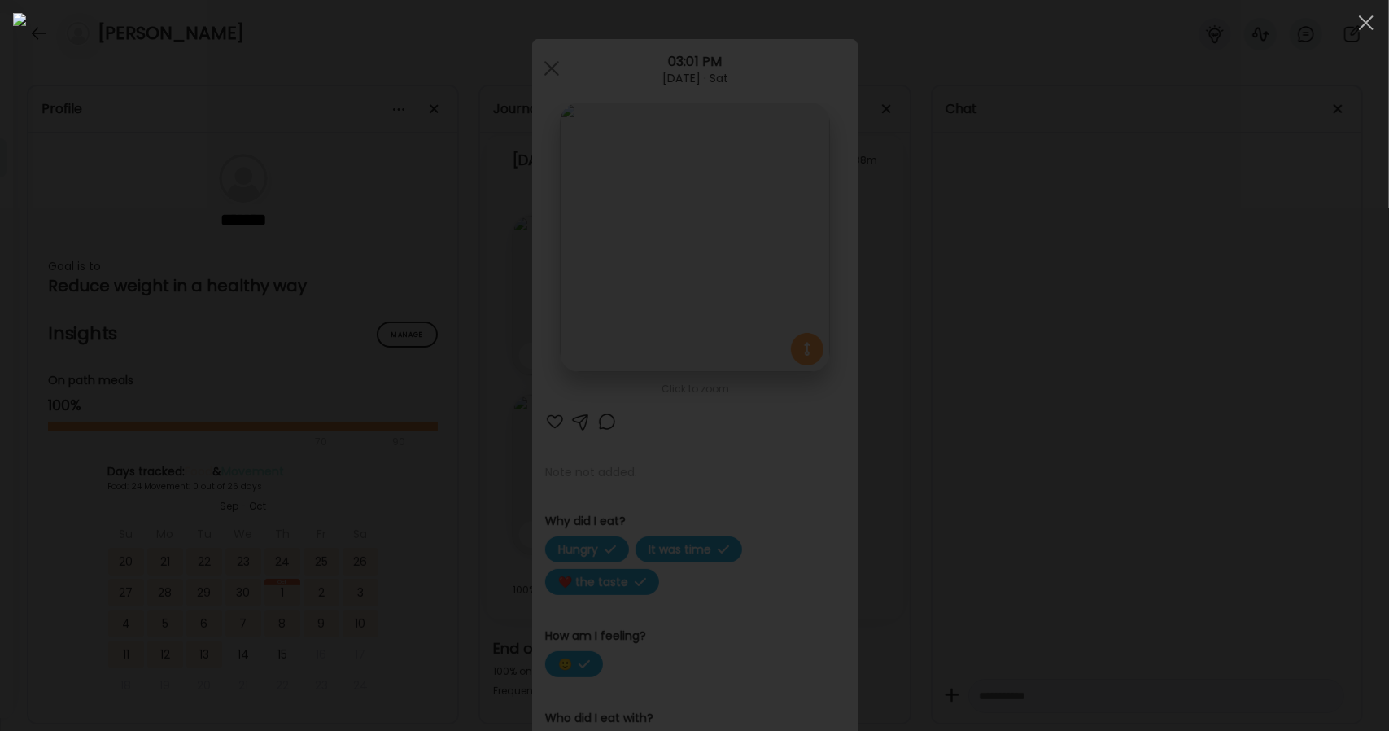
click at [763, 604] on img at bounding box center [694, 365] width 1363 height 705
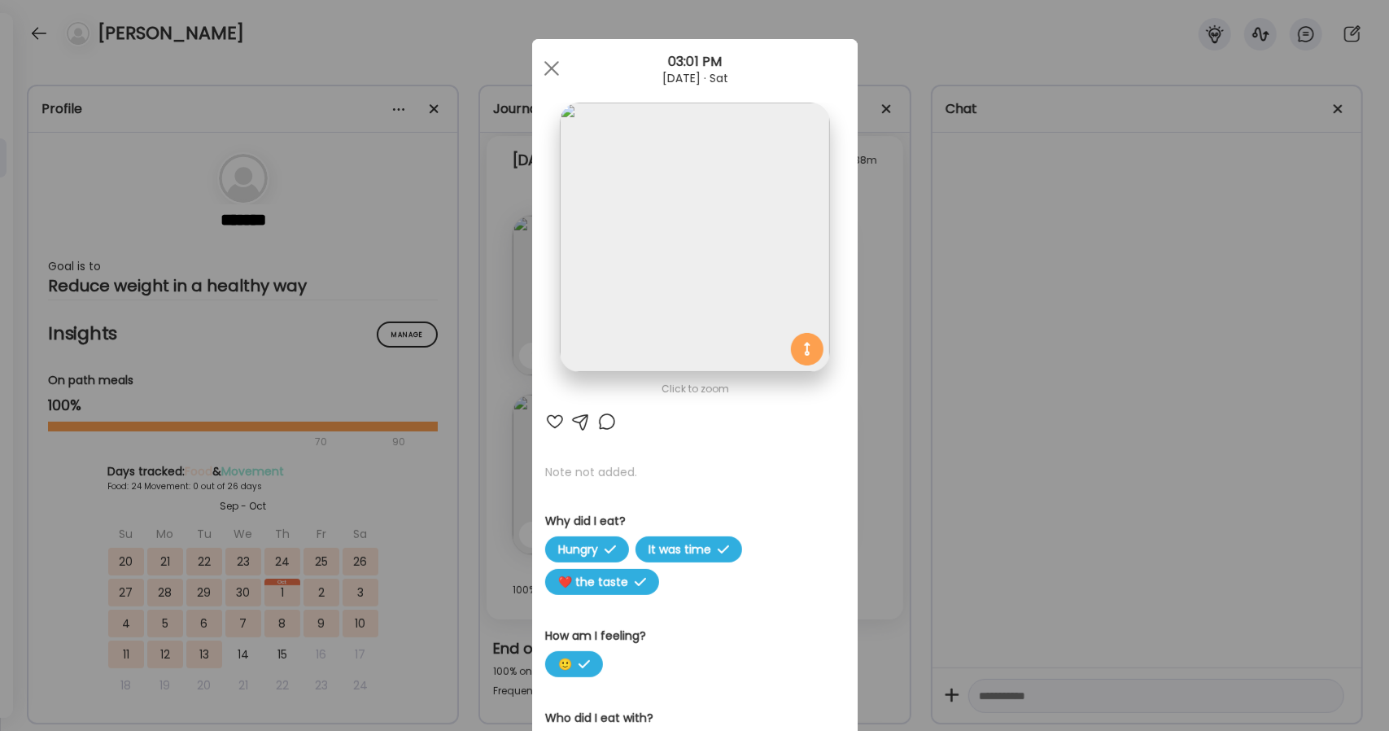
click at [654, 287] on img at bounding box center [694, 237] width 269 height 269
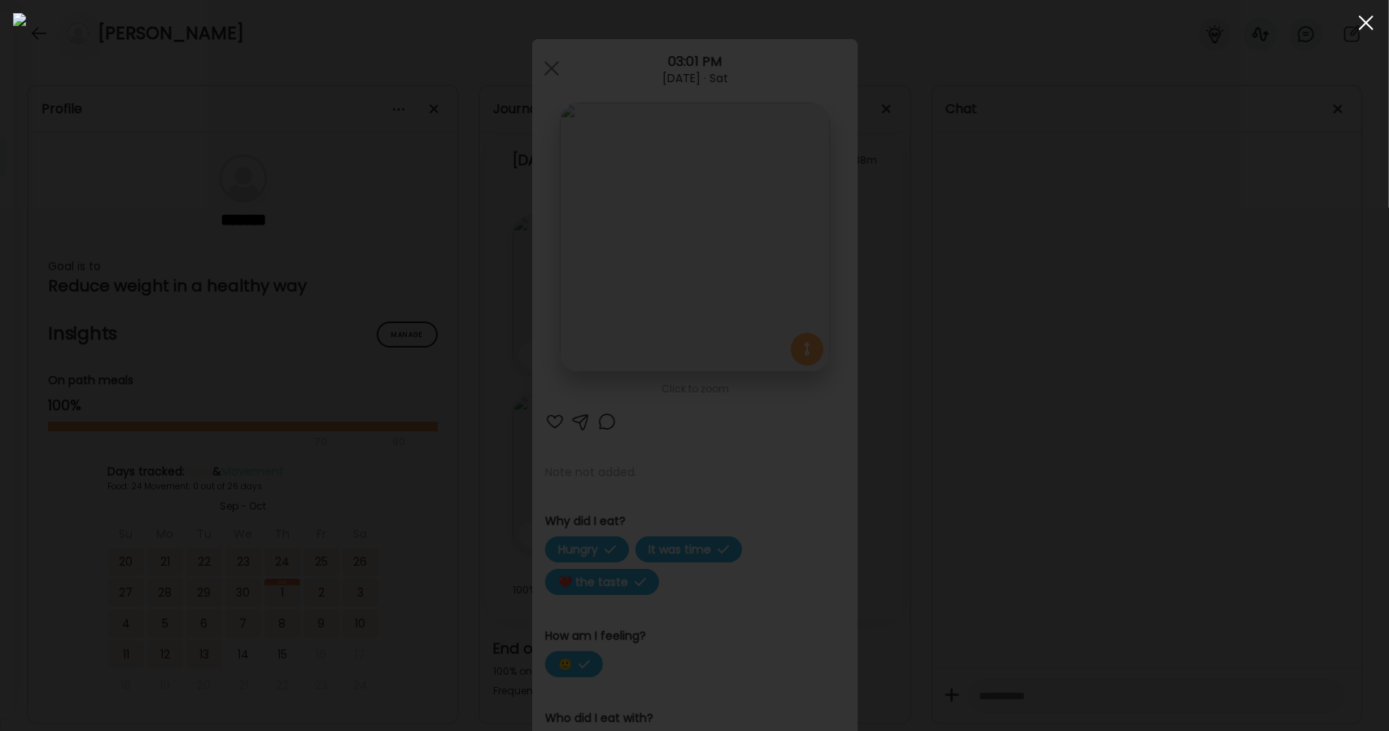
click at [1354, 27] on div at bounding box center [1366, 23] width 33 height 33
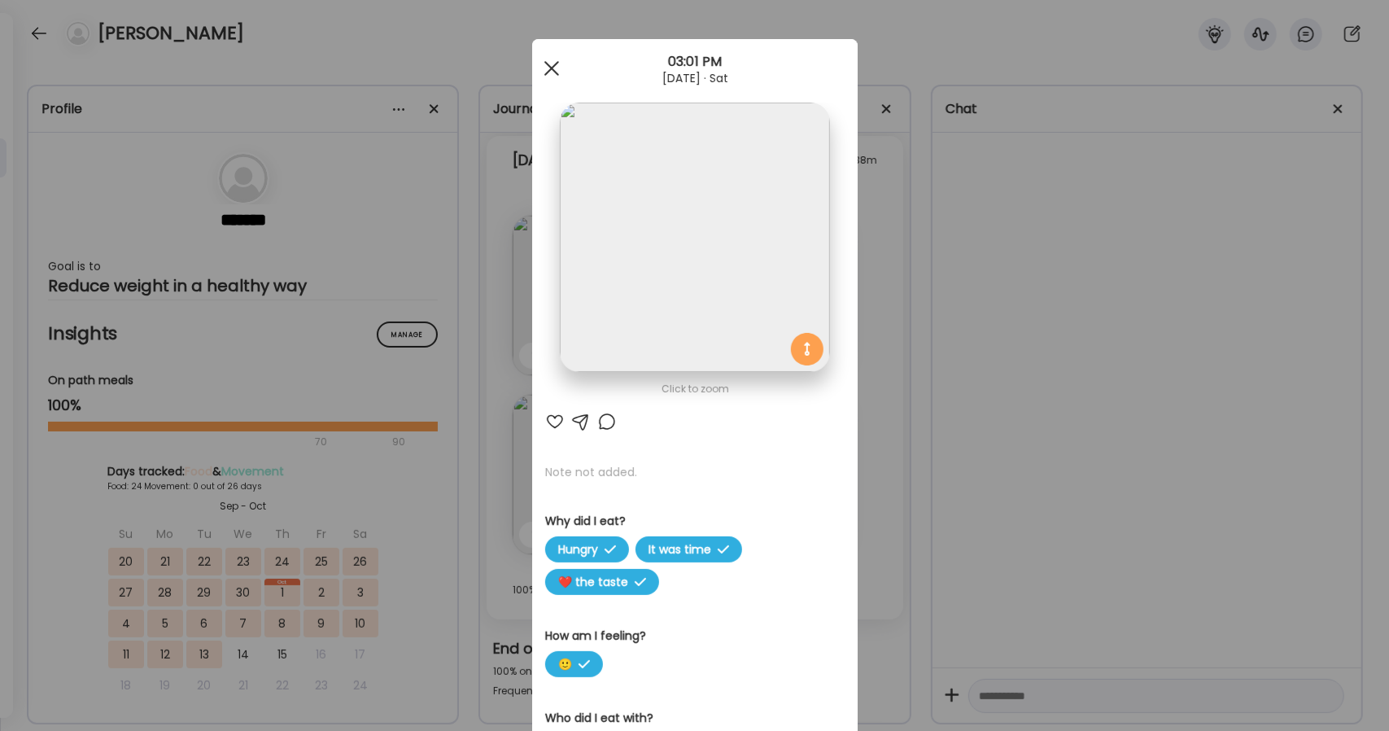
click at [535, 76] on div at bounding box center [551, 68] width 33 height 33
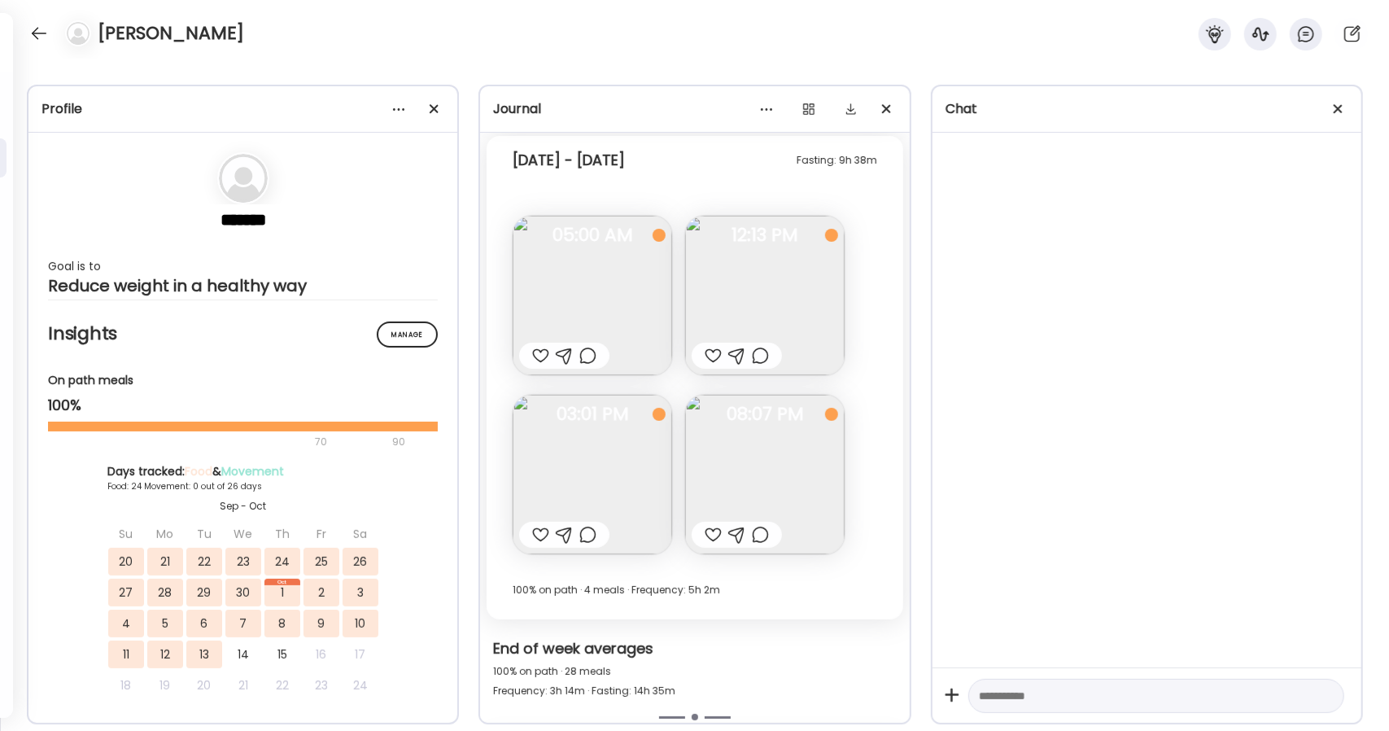
click at [775, 484] on img at bounding box center [764, 474] width 159 height 159
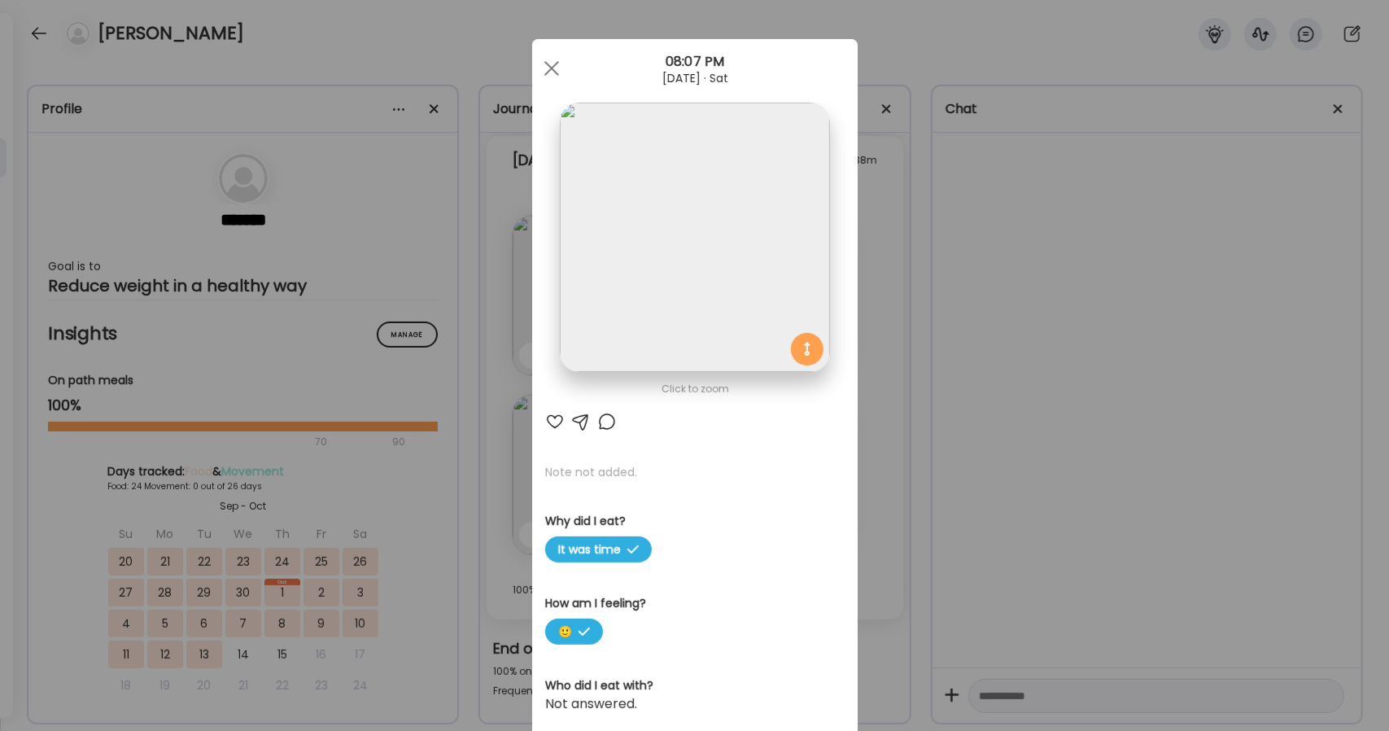
click at [655, 250] on img at bounding box center [694, 237] width 269 height 269
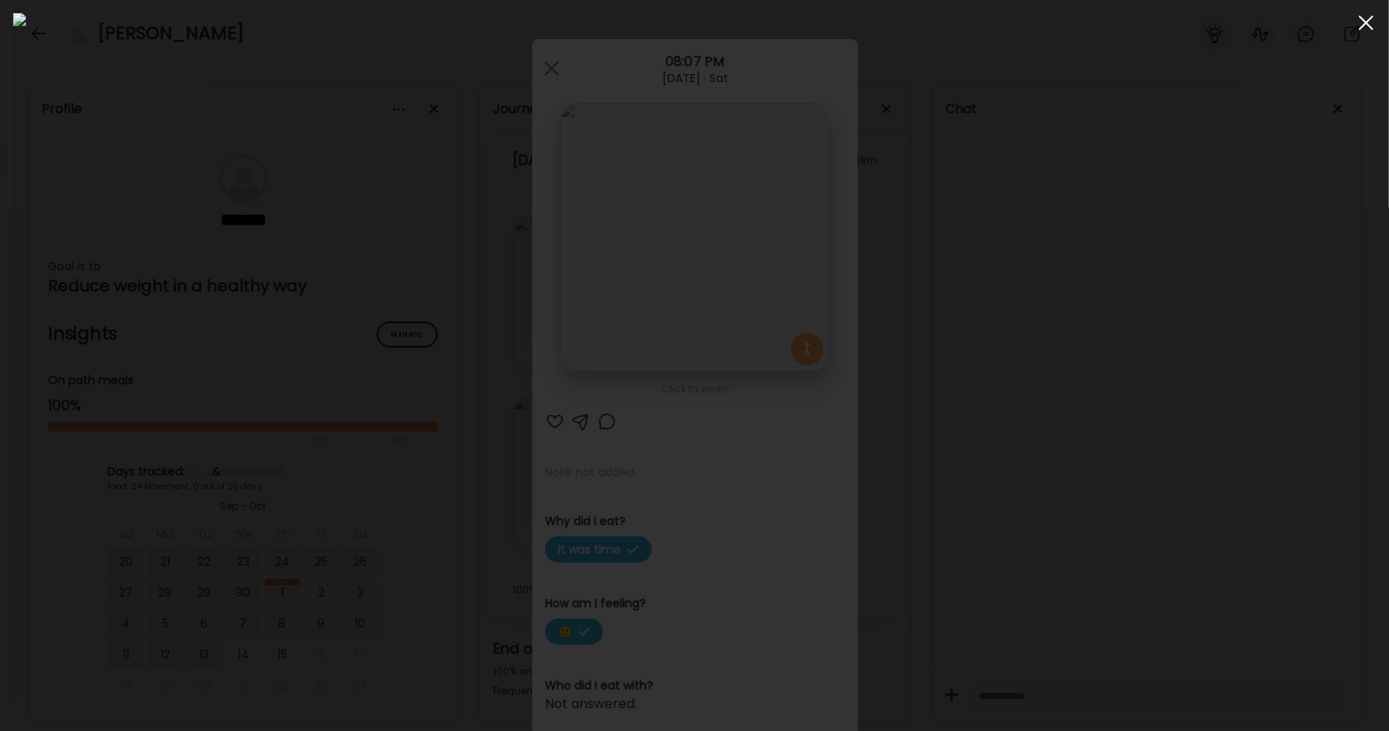
click at [1362, 25] on span at bounding box center [1366, 22] width 15 height 15
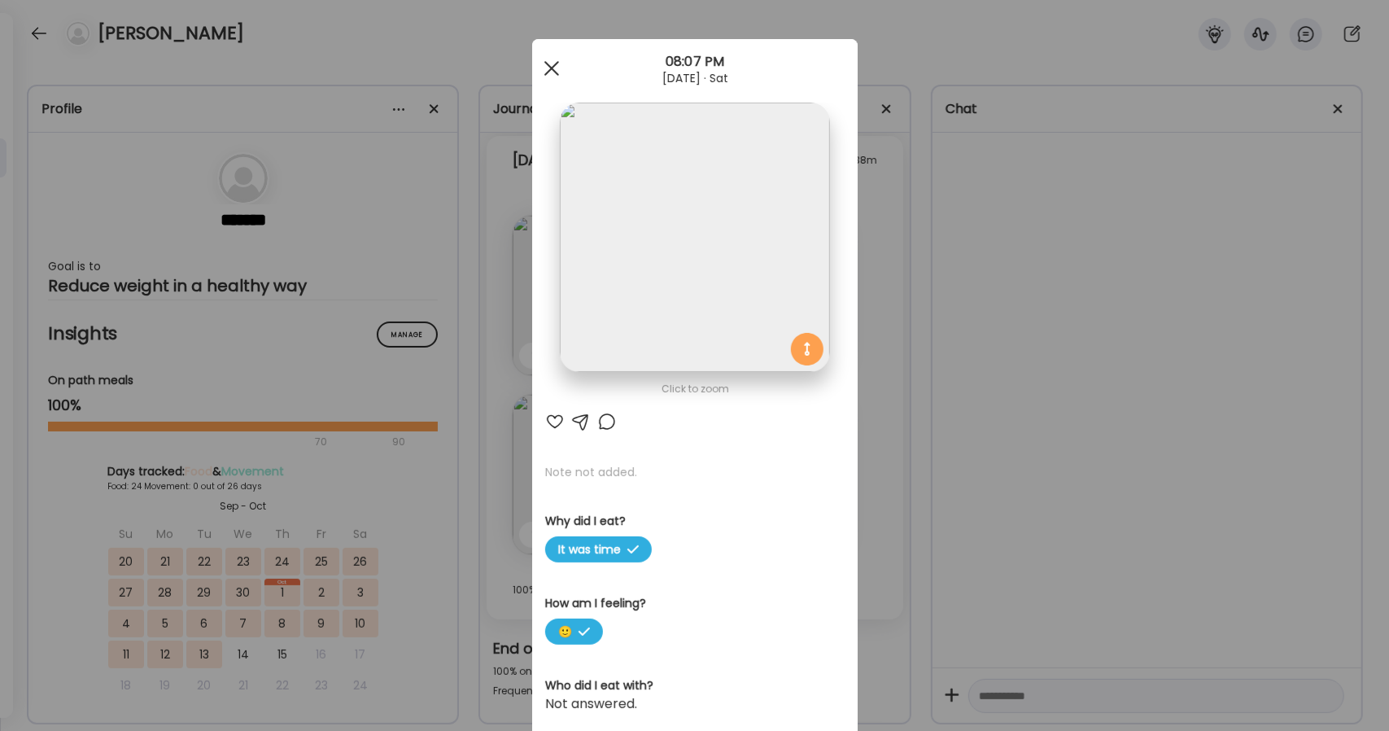
click at [552, 68] on div at bounding box center [551, 68] width 33 height 33
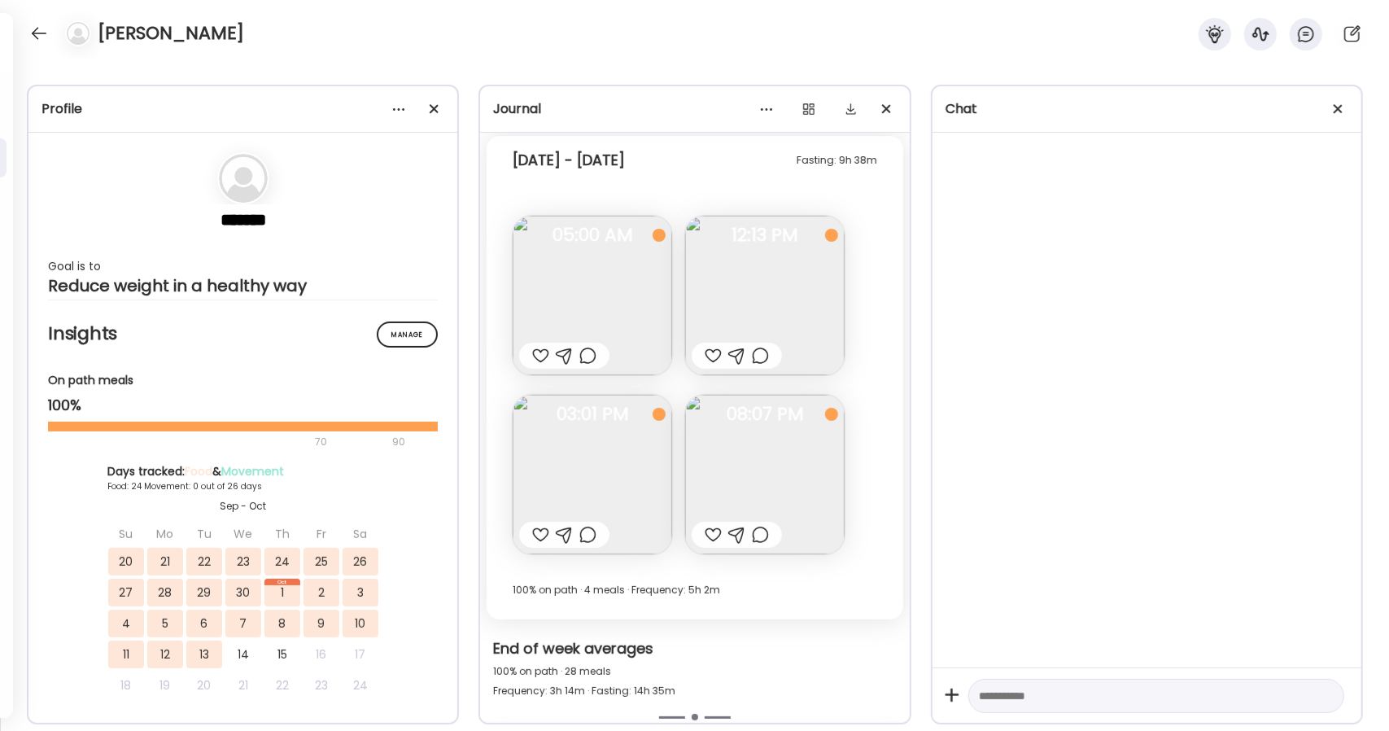
click at [803, 456] on img at bounding box center [764, 474] width 159 height 159
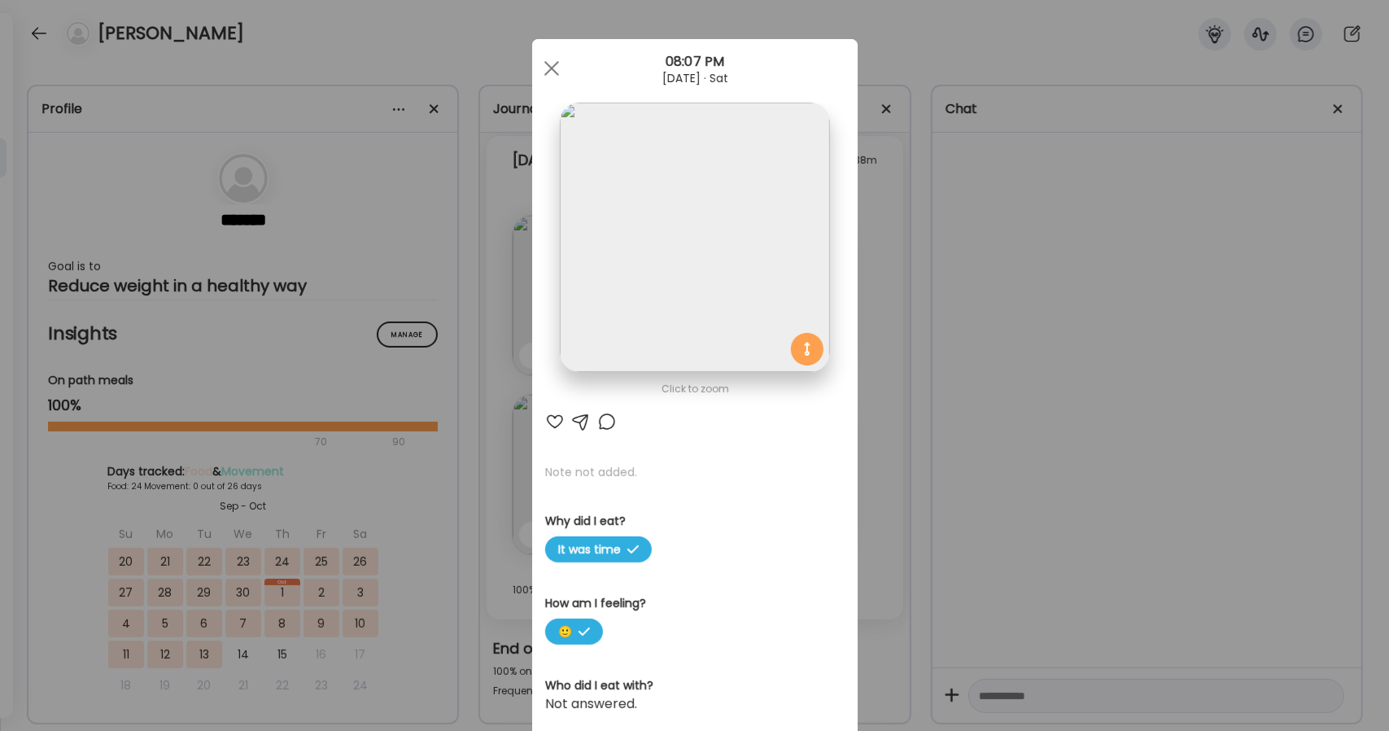
click at [703, 236] on img at bounding box center [694, 237] width 269 height 269
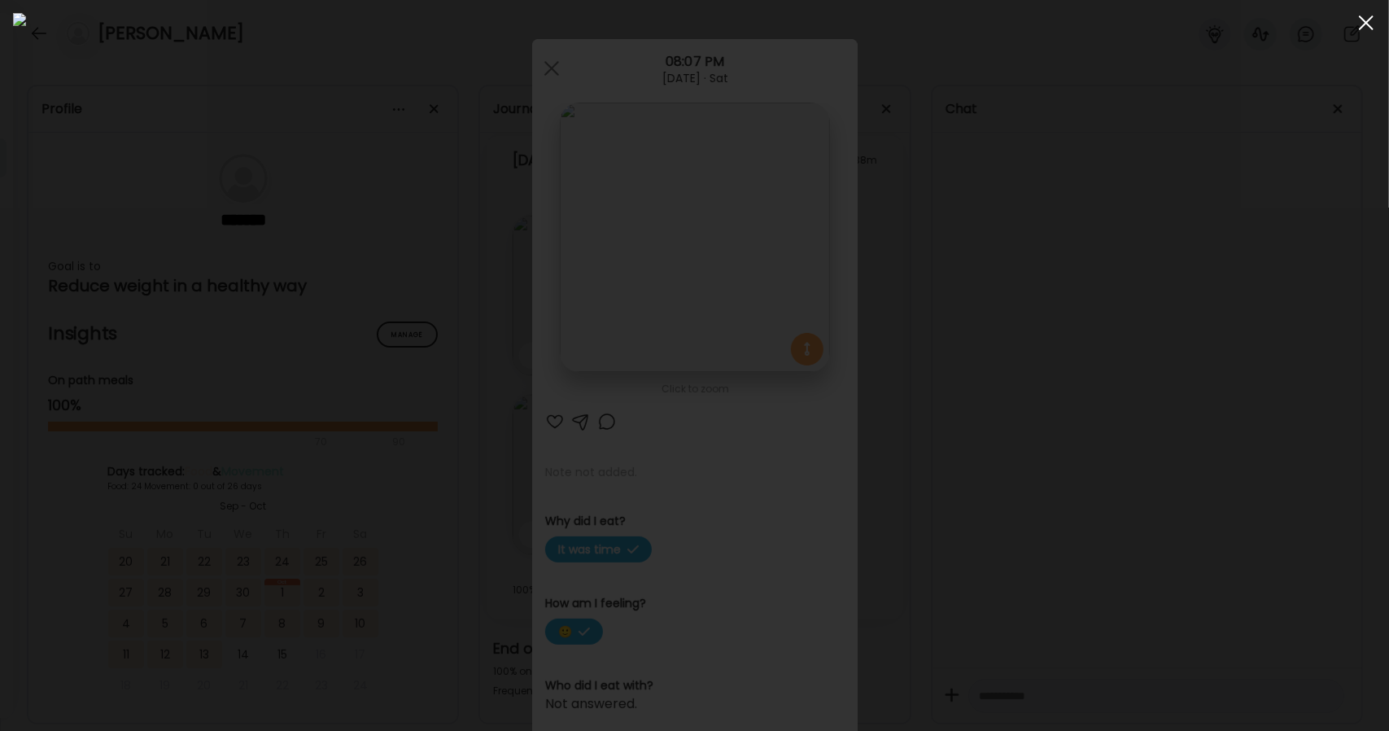
click at [1357, 28] on div at bounding box center [1366, 23] width 33 height 33
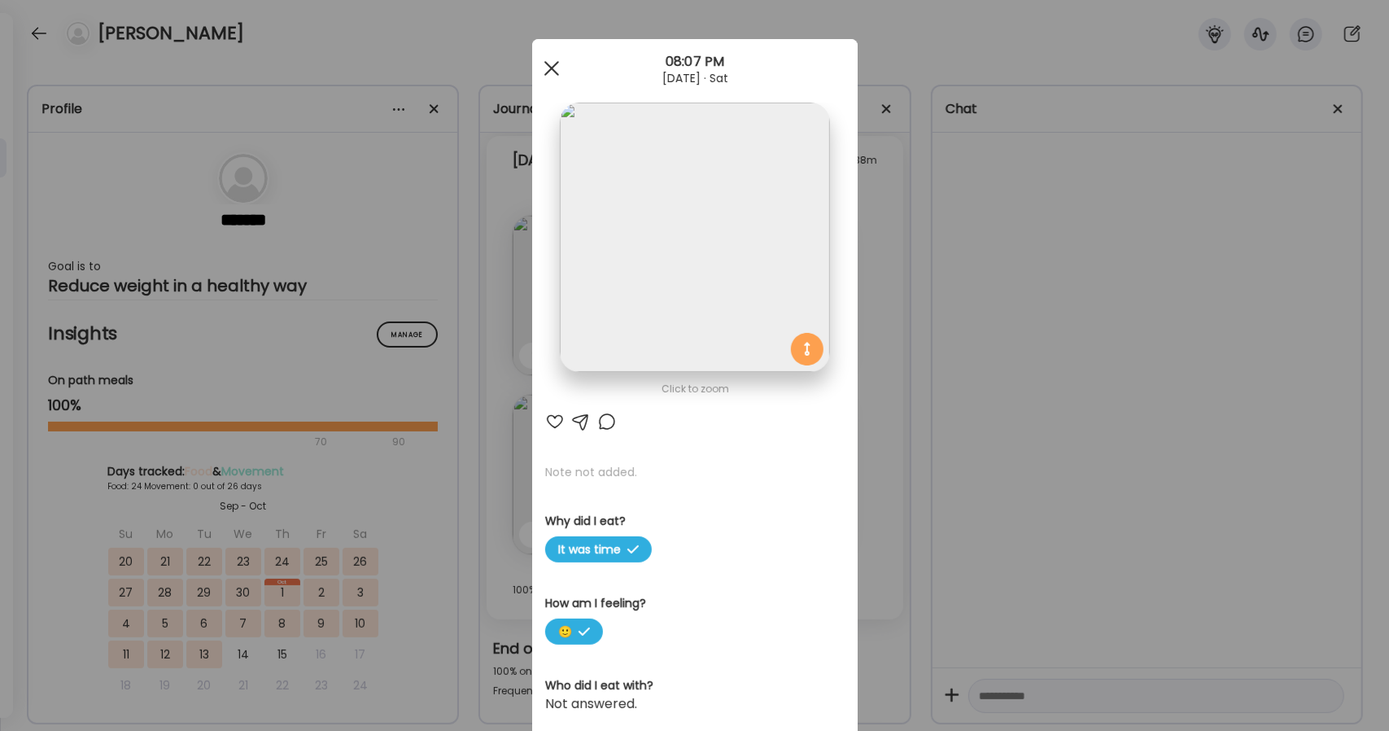
click at [535, 60] on div at bounding box center [551, 68] width 33 height 33
